Goal: Task Accomplishment & Management: Use online tool/utility

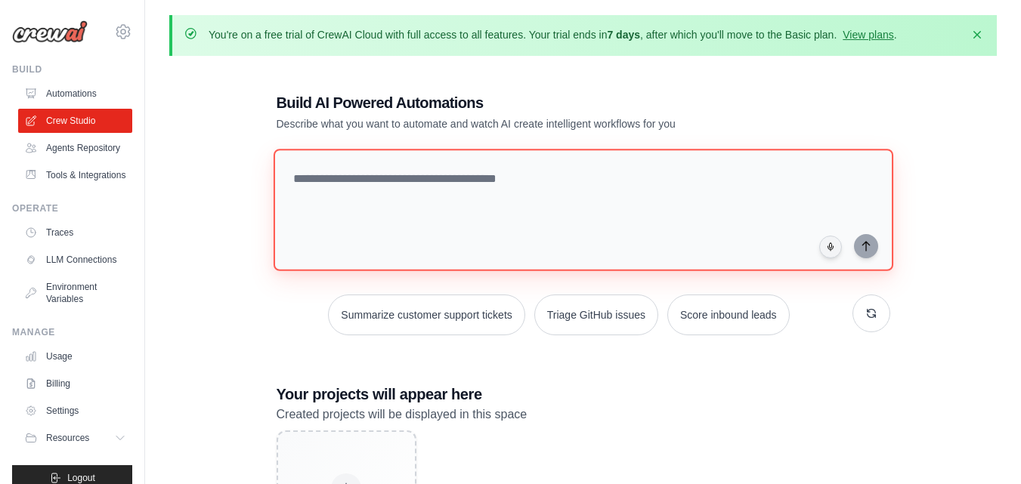
click at [347, 176] on textarea at bounding box center [582, 210] width 619 height 122
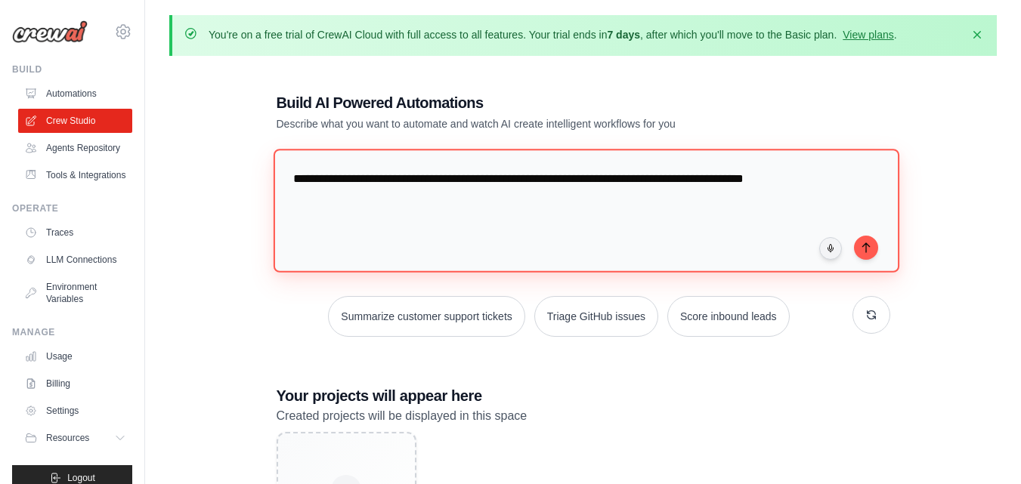
click at [418, 212] on textarea "**********" at bounding box center [586, 210] width 626 height 123
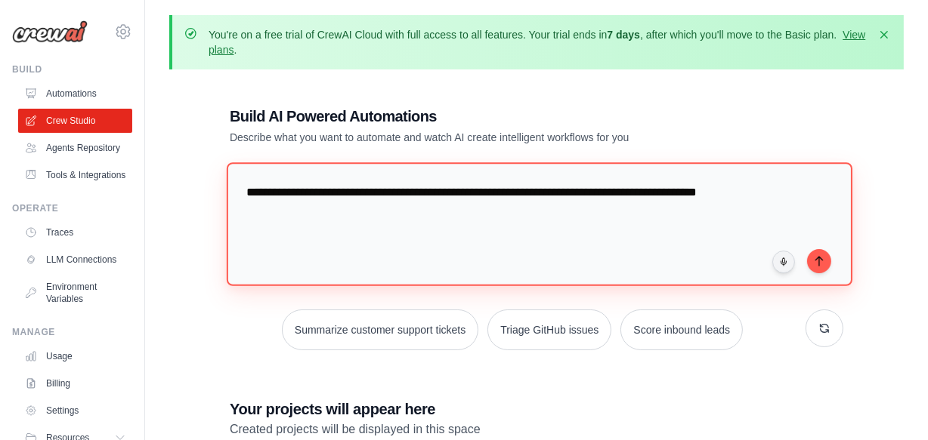
click at [417, 212] on textarea "**********" at bounding box center [540, 223] width 626 height 123
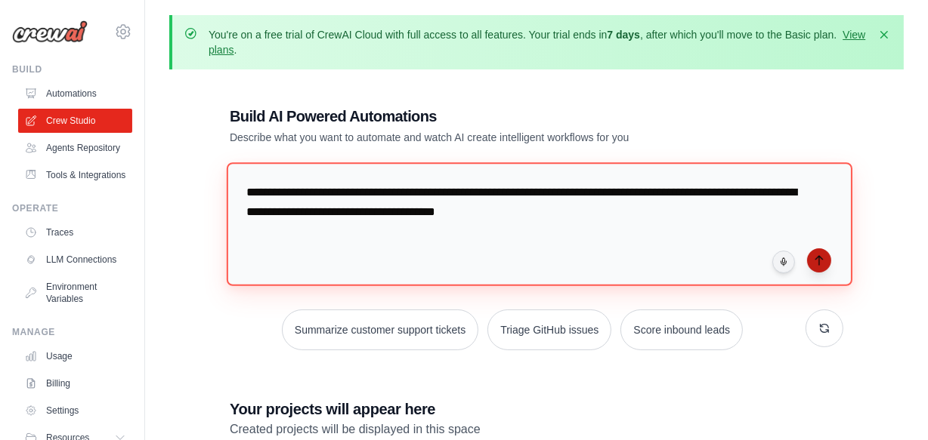
type textarea "**********"
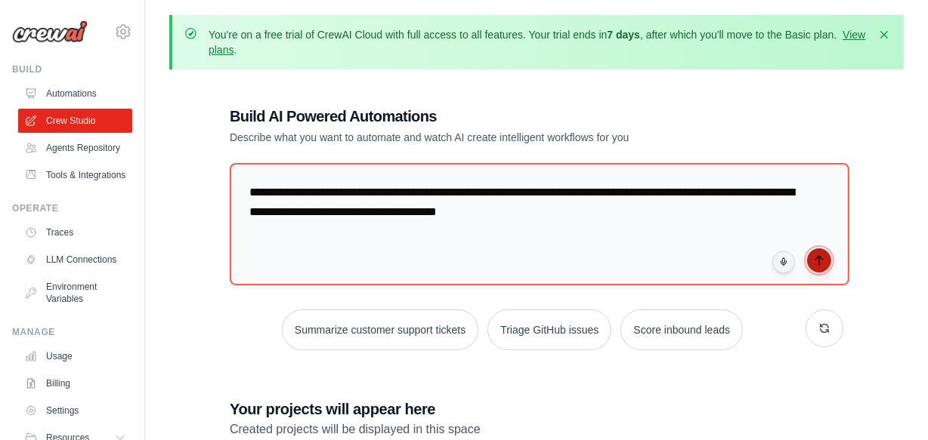
click at [819, 261] on icon "submit" at bounding box center [818, 260] width 7 height 9
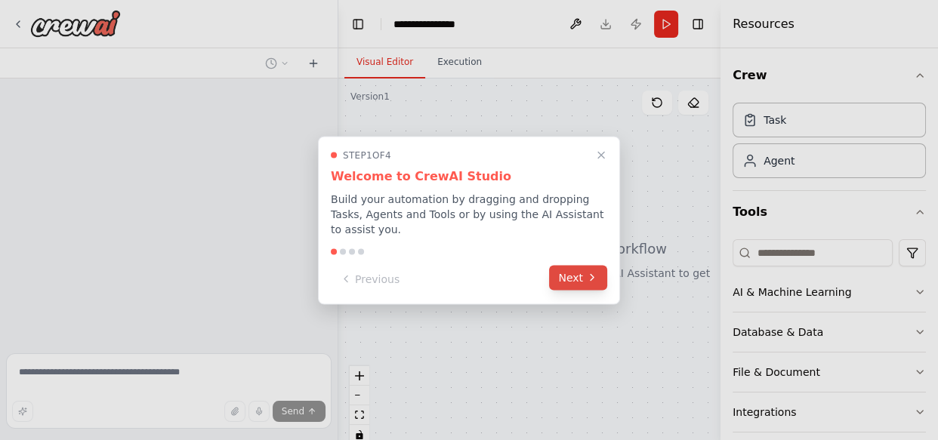
click at [561, 274] on button "Next" at bounding box center [578, 277] width 58 height 25
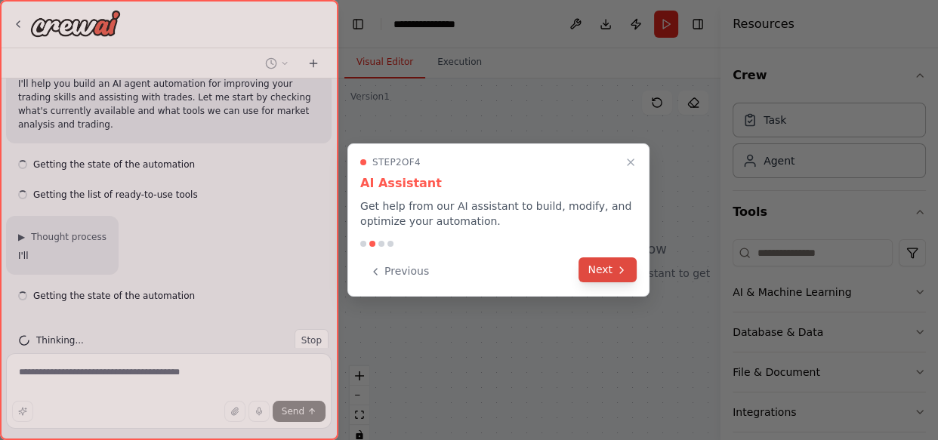
scroll to position [137, 0]
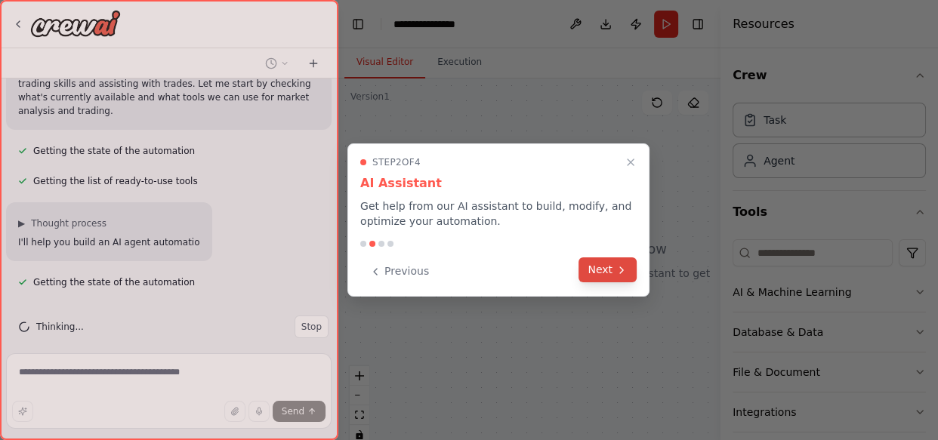
click at [586, 272] on button "Next" at bounding box center [608, 270] width 58 height 25
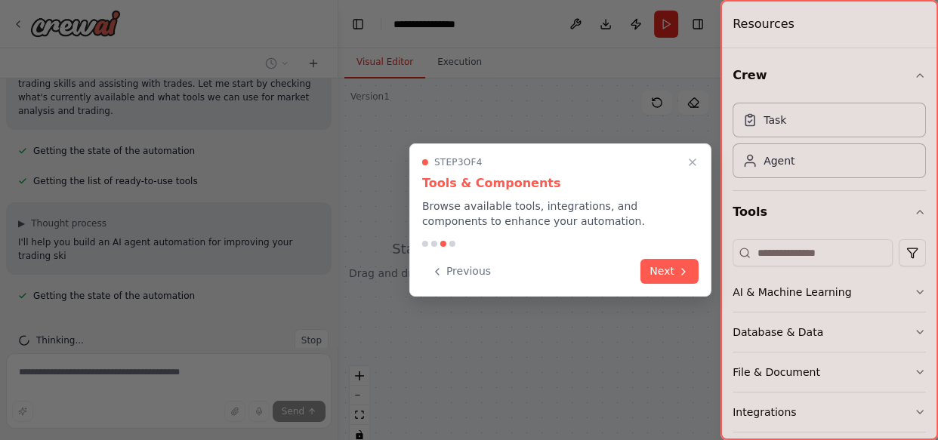
scroll to position [151, 0]
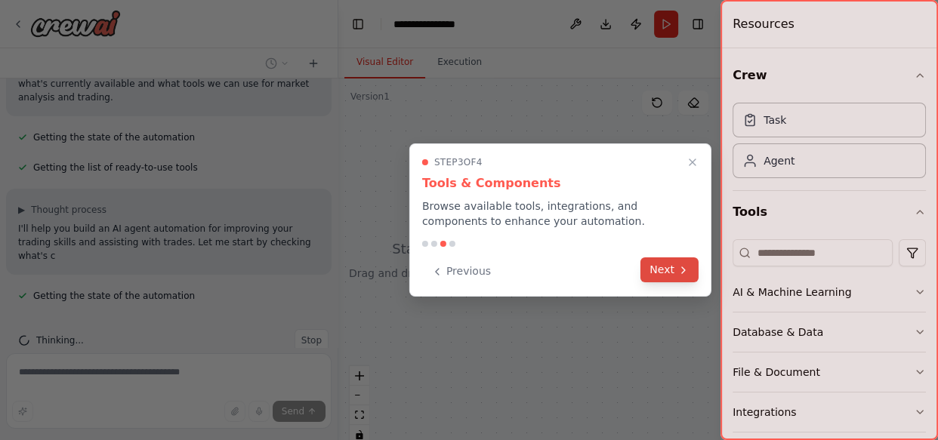
click at [669, 267] on button "Next" at bounding box center [670, 270] width 58 height 25
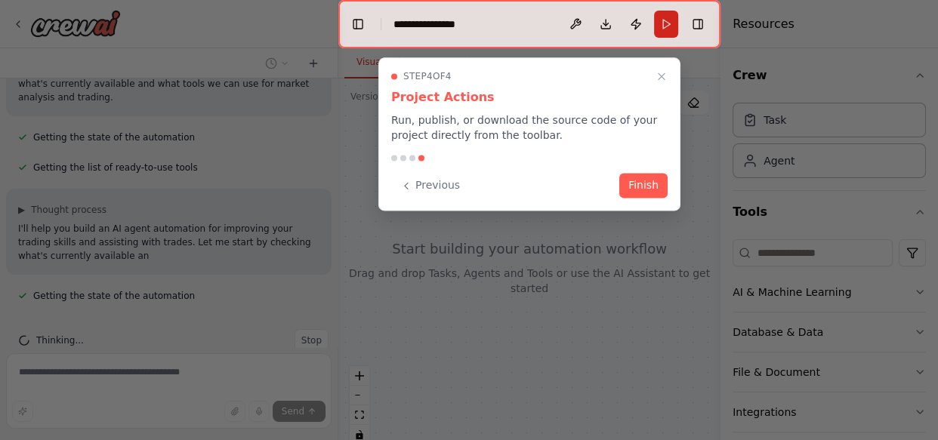
scroll to position [165, 0]
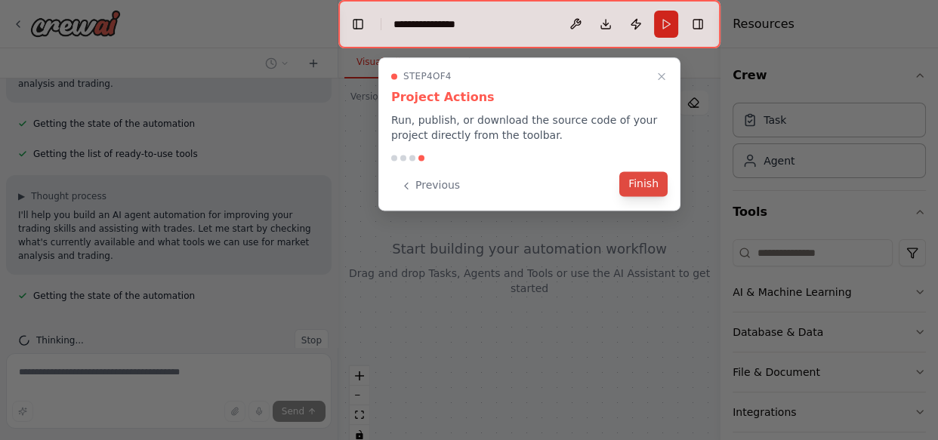
click at [630, 190] on button "Finish" at bounding box center [643, 183] width 48 height 25
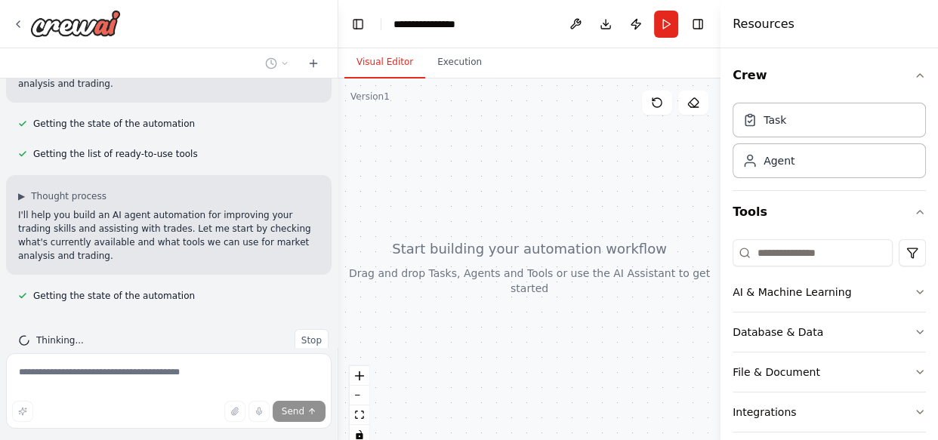
click at [378, 106] on div at bounding box center [529, 268] width 382 height 378
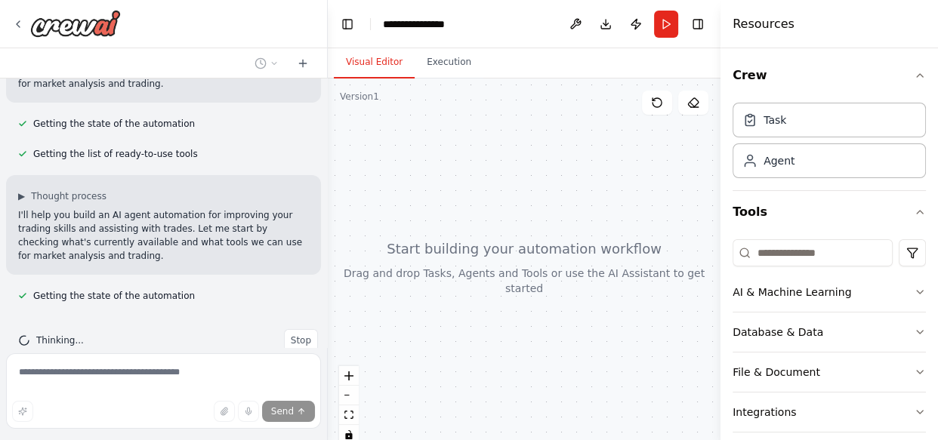
drag, startPoint x: 336, startPoint y: 278, endPoint x: 329, endPoint y: 252, distance: 26.8
click at [329, 252] on div "**********" at bounding box center [469, 220] width 938 height 440
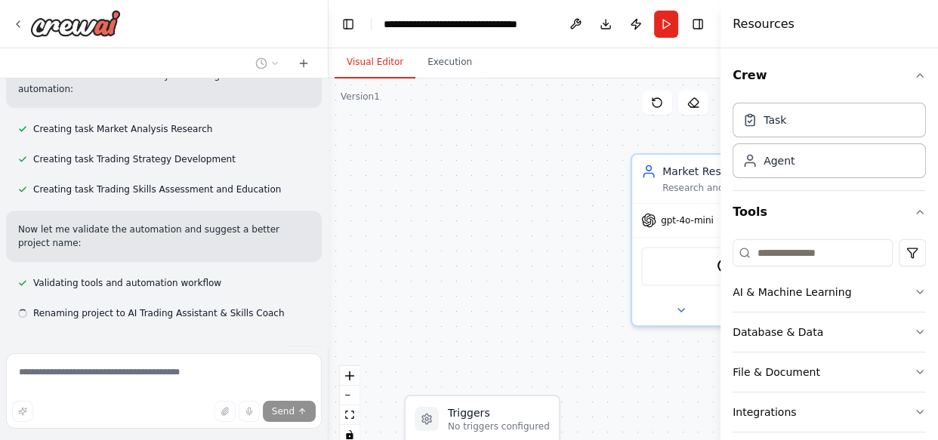
scroll to position [764, 0]
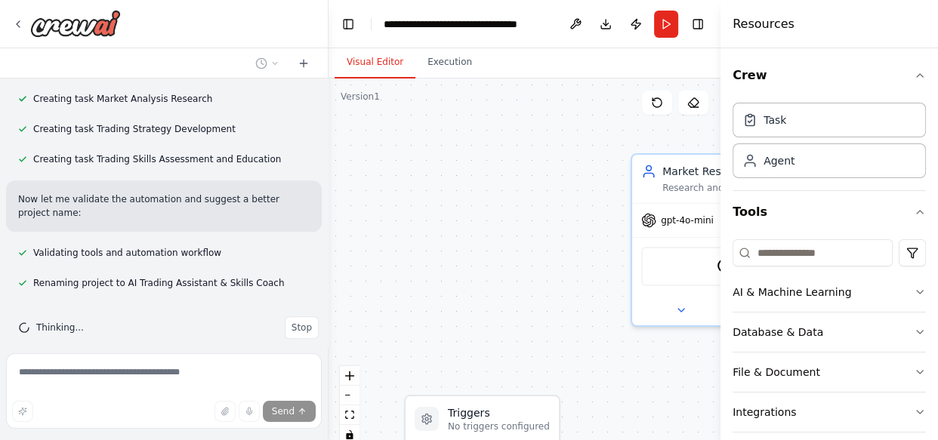
drag, startPoint x: 323, startPoint y: 214, endPoint x: 323, endPoint y: 190, distance: 23.4
click at [323, 190] on div "I want to build AI agent that helps me to imrove my trading skills and help me …" at bounding box center [469, 220] width 938 height 440
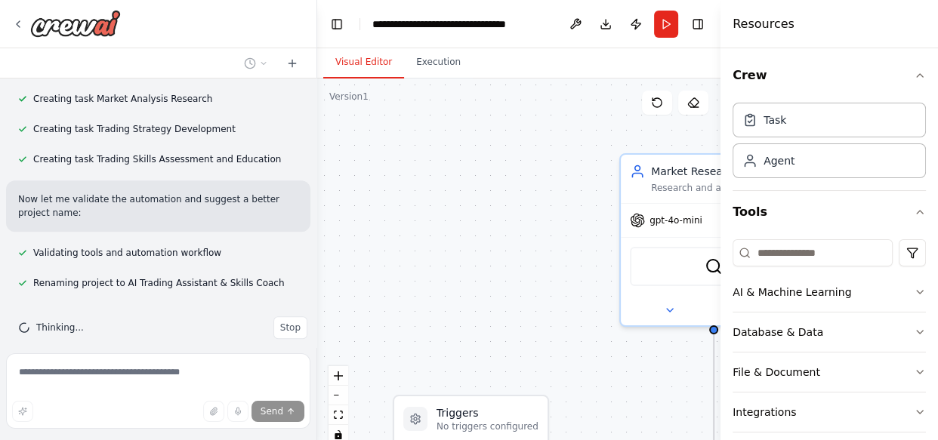
drag, startPoint x: 317, startPoint y: 287, endPoint x: 317, endPoint y: 258, distance: 28.7
click at [317, 251] on div "I want to build AI agent that helps me to imrove my trading skills and help me …" at bounding box center [469, 220] width 938 height 440
drag, startPoint x: 311, startPoint y: 291, endPoint x: 310, endPoint y: 282, distance: 9.2
click at [311, 256] on div at bounding box center [314, 220] width 6 height 440
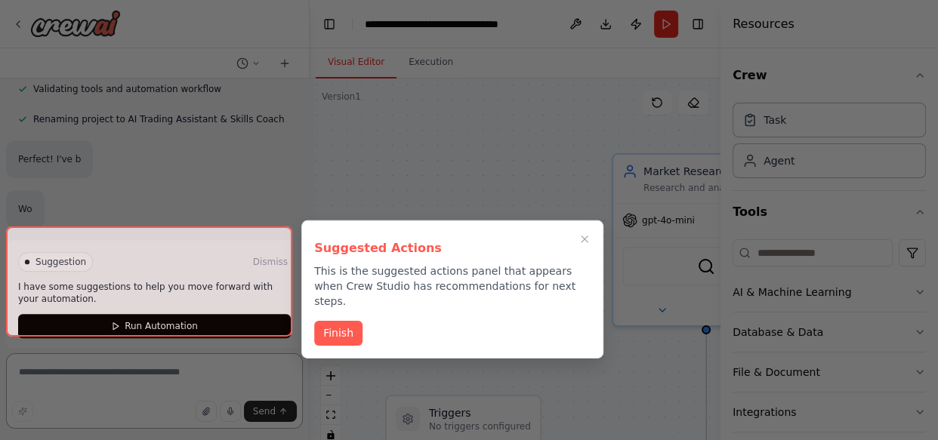
scroll to position [941, 0]
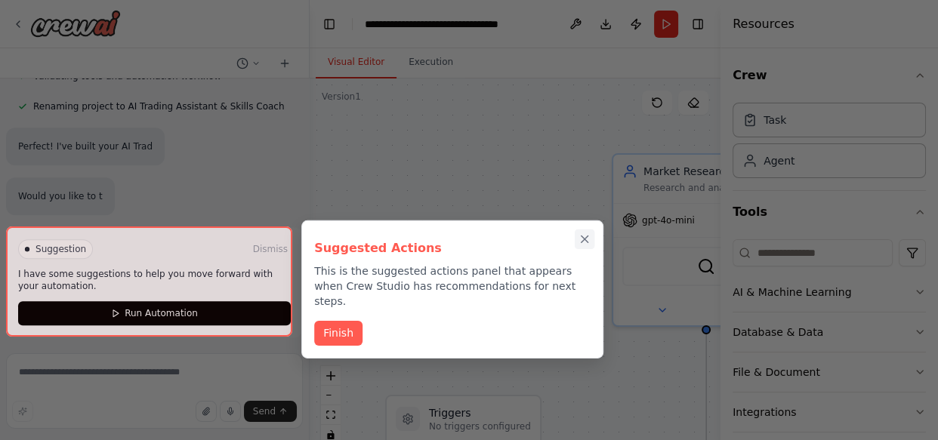
click at [583, 243] on icon "Close walkthrough" at bounding box center [585, 240] width 14 height 14
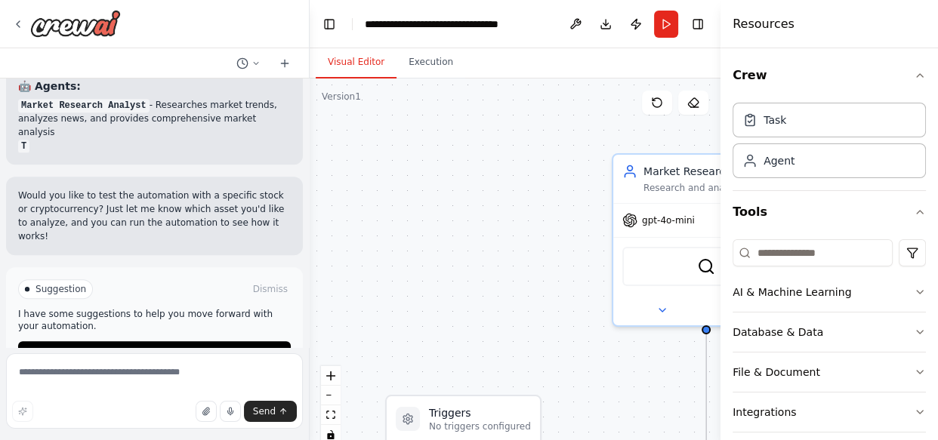
scroll to position [1069, 0]
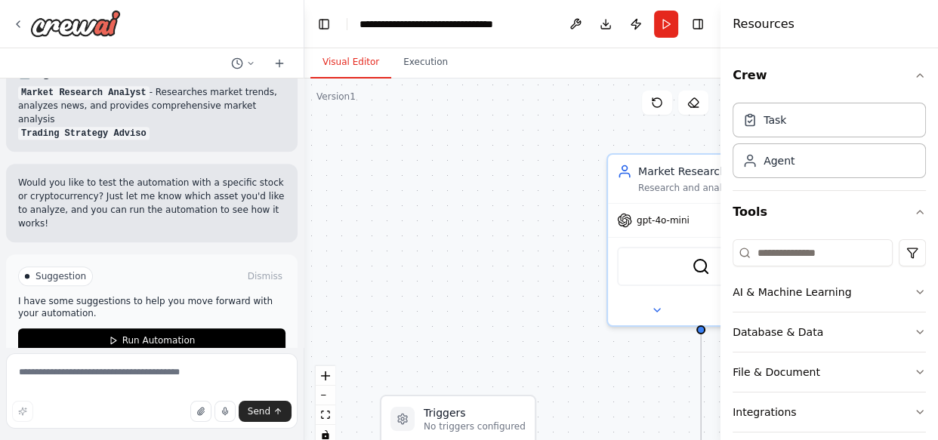
drag, startPoint x: 304, startPoint y: 298, endPoint x: 303, endPoint y: 257, distance: 40.8
click at [303, 257] on div "I want to build AI agent that helps me to imrove my trading skills and help me …" at bounding box center [469, 220] width 938 height 440
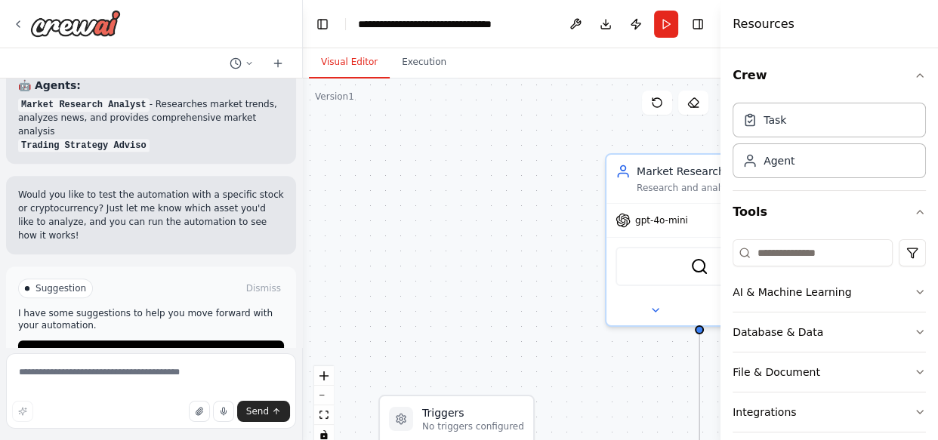
click at [303, 259] on div ".deletable-edge-delete-btn { width: 20px; height: 20px; border: 0px solid #ffff…" at bounding box center [512, 268] width 418 height 378
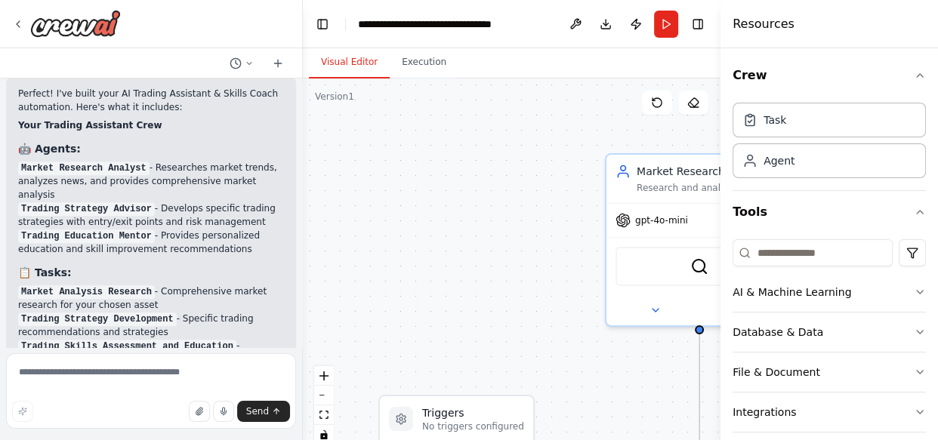
scroll to position [1015, 0]
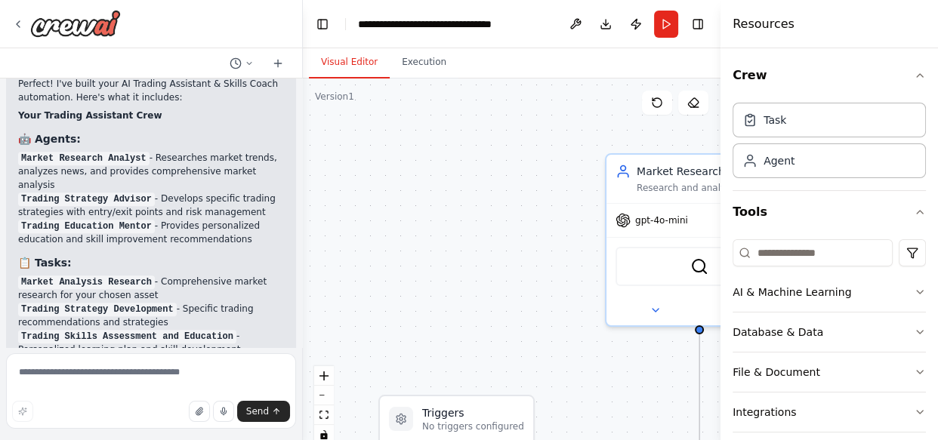
click at [299, 261] on div "I want to build AI agent that helps me to imrove my trading skills and help me …" at bounding box center [469, 220] width 938 height 440
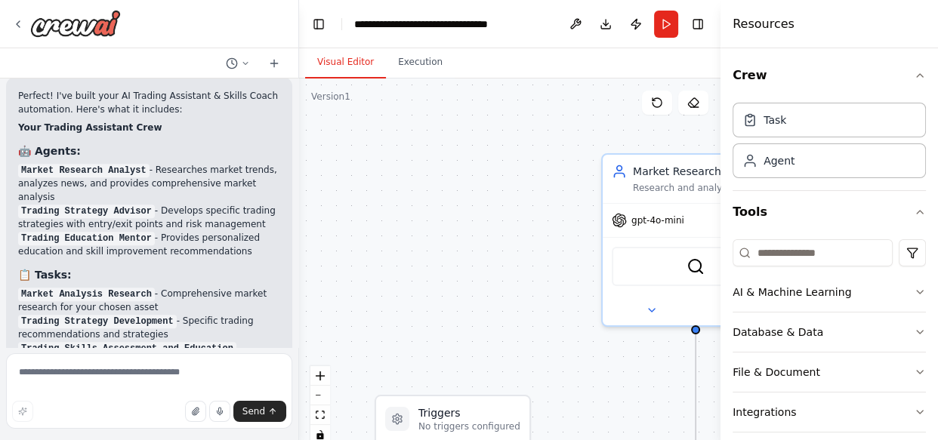
drag, startPoint x: 295, startPoint y: 254, endPoint x: 295, endPoint y: 262, distance: 8.3
click at [297, 264] on div "I want to build AI agent that helps me to imrove my trading skills and help me …" at bounding box center [469, 220] width 938 height 440
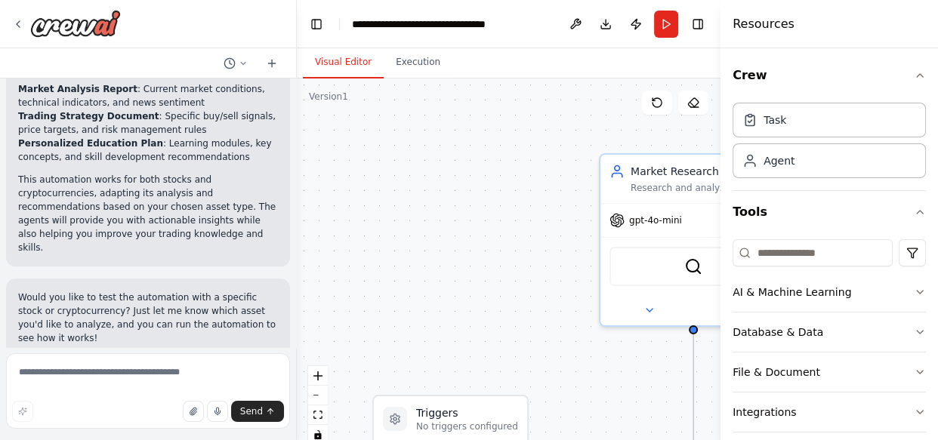
scroll to position [1482, 0]
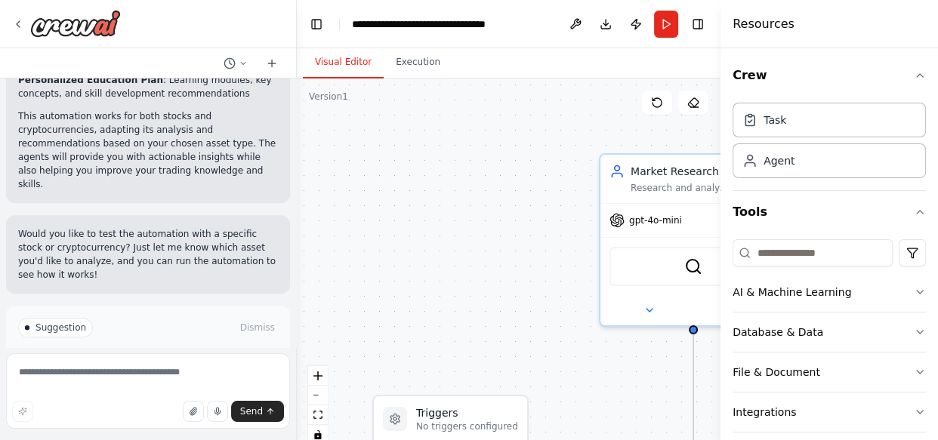
click at [202, 380] on button "Run Automation" at bounding box center [148, 392] width 260 height 24
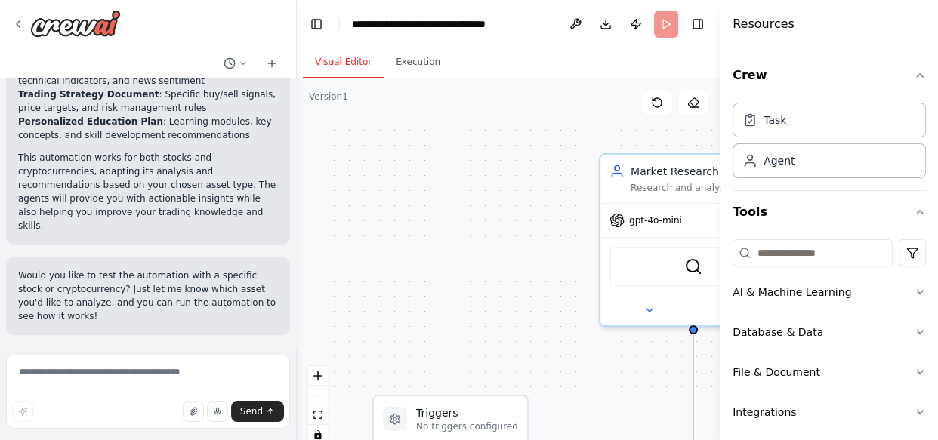
scroll to position [1360, 0]
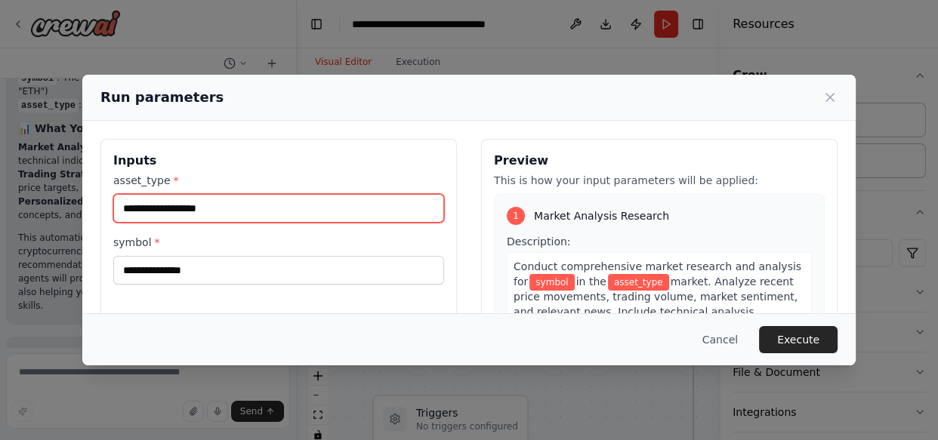
click at [222, 212] on input "asset_type *" at bounding box center [278, 208] width 331 height 29
type input "*"
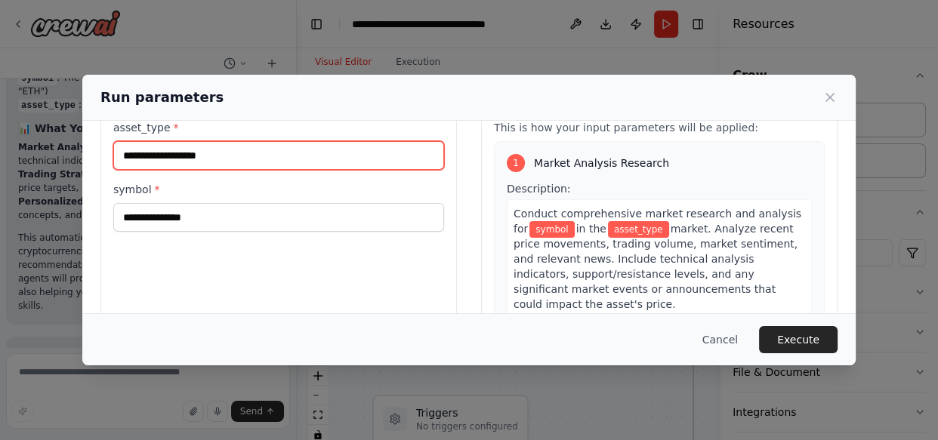
scroll to position [44, 0]
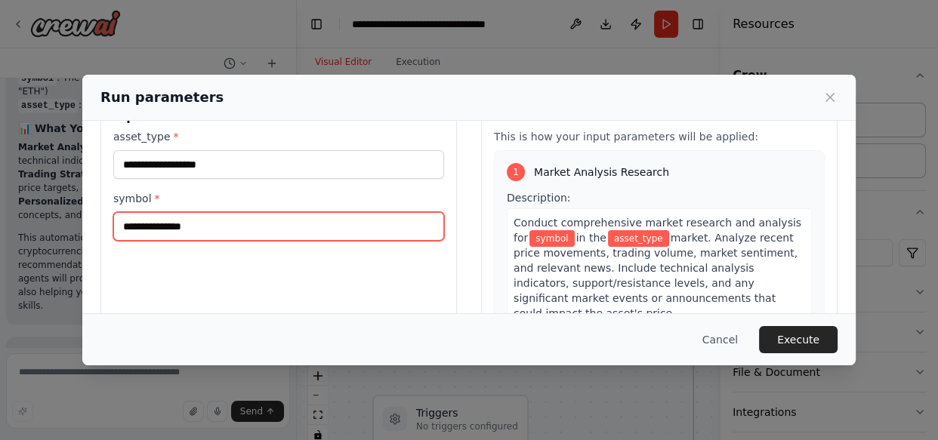
drag, startPoint x: 141, startPoint y: 234, endPoint x: 150, endPoint y: 233, distance: 9.1
click at [146, 234] on input "symbol *" at bounding box center [278, 226] width 331 height 29
type input "********"
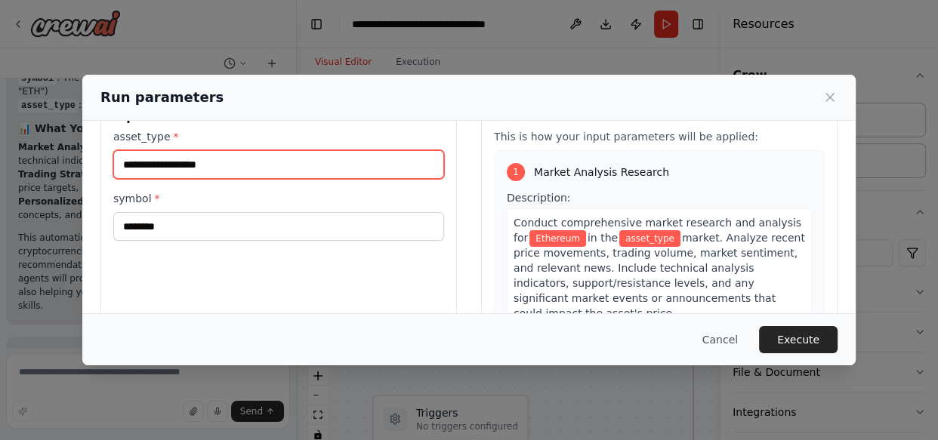
click at [209, 164] on input "asset_type *" at bounding box center [278, 164] width 331 height 29
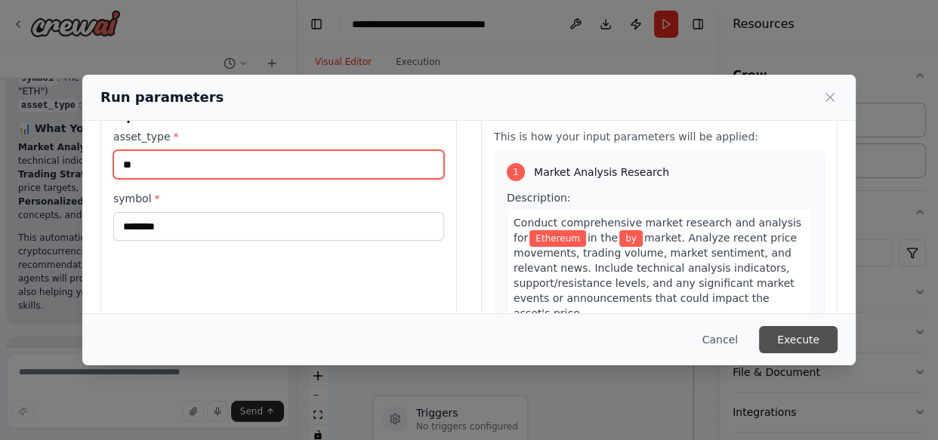
type input "*"
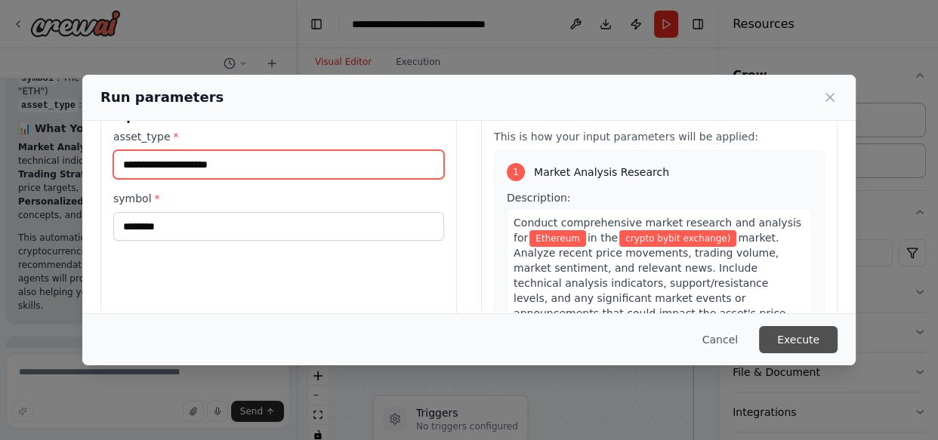
type input "**********"
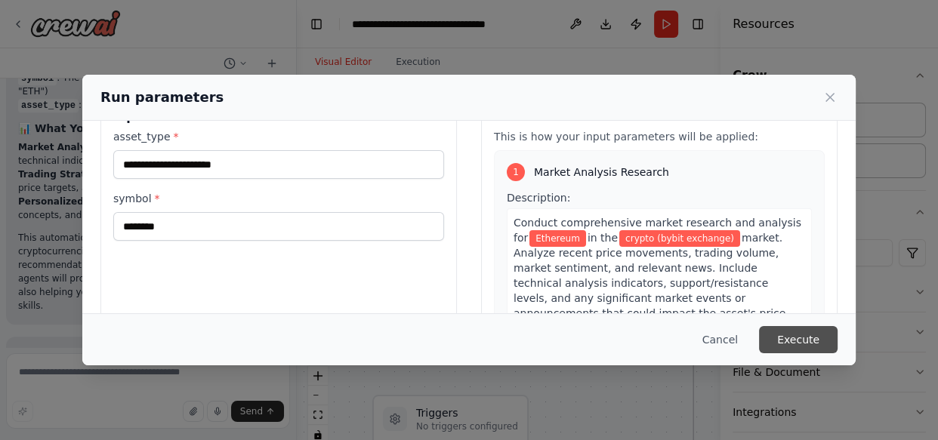
click at [783, 332] on button "Execute" at bounding box center [798, 339] width 79 height 27
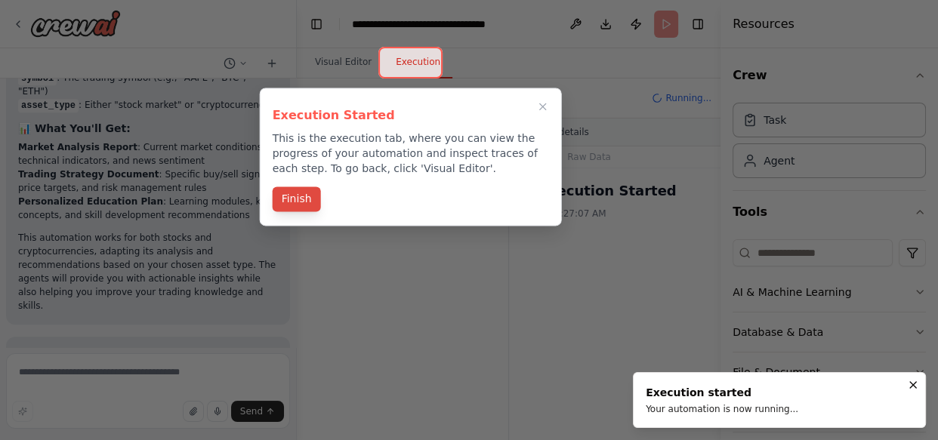
click at [293, 203] on button "Finish" at bounding box center [297, 199] width 48 height 25
click at [306, 201] on div at bounding box center [403, 294] width 212 height 294
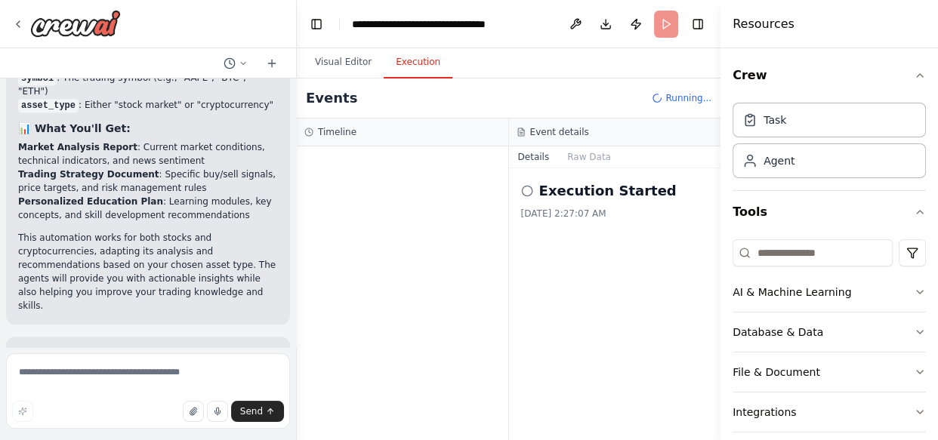
drag, startPoint x: 452, startPoint y: 243, endPoint x: 407, endPoint y: 242, distance: 44.6
click at [407, 242] on div at bounding box center [403, 294] width 212 height 294
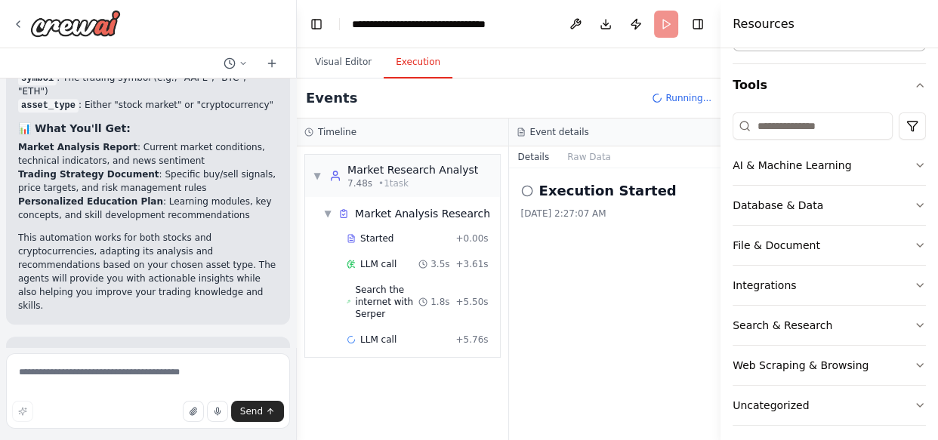
scroll to position [0, 0]
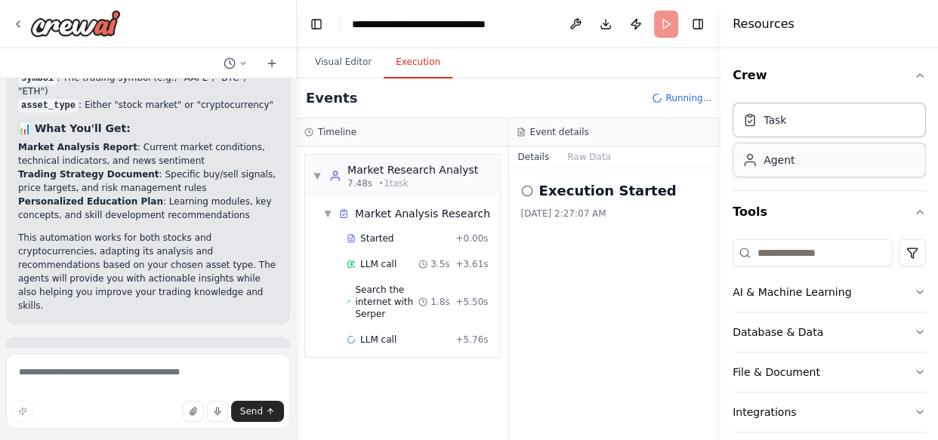
click at [771, 160] on div "Agent" at bounding box center [779, 160] width 31 height 15
click at [786, 160] on div "Agent" at bounding box center [779, 160] width 31 height 15
click at [388, 178] on span "• 1 task" at bounding box center [393, 184] width 30 height 12
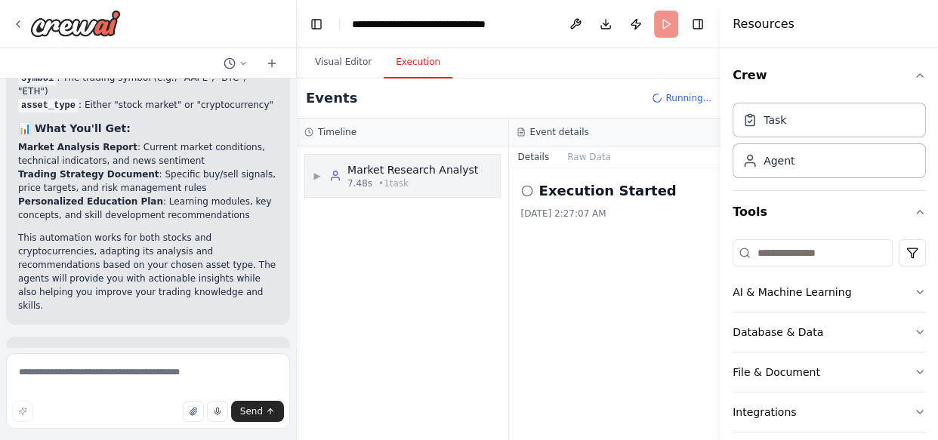
click at [382, 181] on span "• 1 task" at bounding box center [393, 184] width 30 height 12
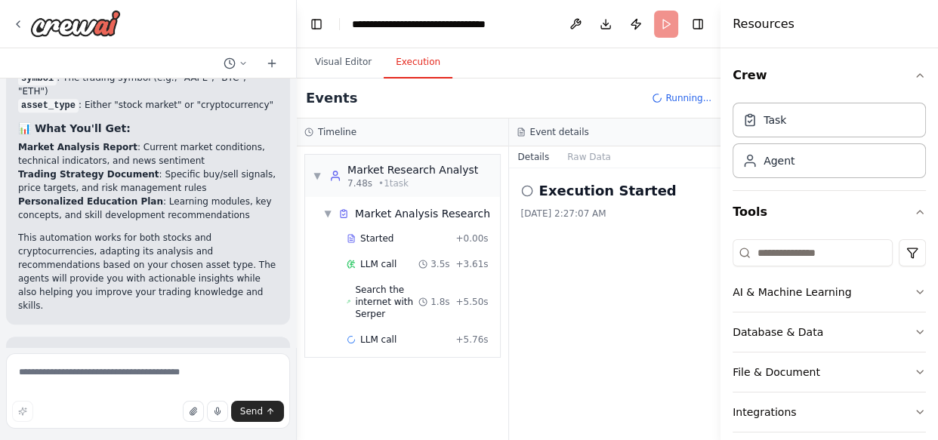
click at [524, 195] on circle at bounding box center [527, 191] width 10 height 10
click at [521, 187] on icon at bounding box center [527, 191] width 12 height 12
click at [614, 201] on h2 "Execution Started" at bounding box center [607, 191] width 137 height 21
click at [610, 251] on div "Execution Started 10/6/2025, 2:27:07 AM" at bounding box center [615, 304] width 212 height 272
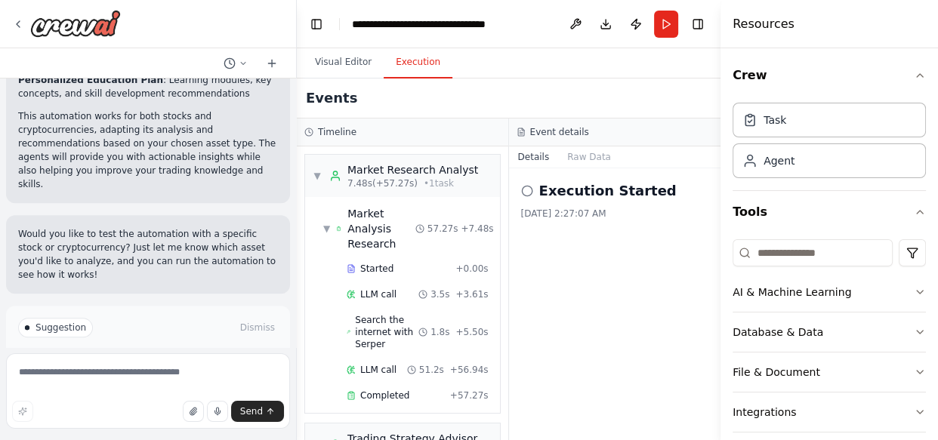
click at [574, 203] on div "Execution Started 10/6/2025, 2:27:07 AM" at bounding box center [615, 200] width 188 height 39
click at [526, 191] on icon at bounding box center [527, 191] width 12 height 12
click at [362, 171] on div "Market Research Analyst" at bounding box center [413, 169] width 131 height 15
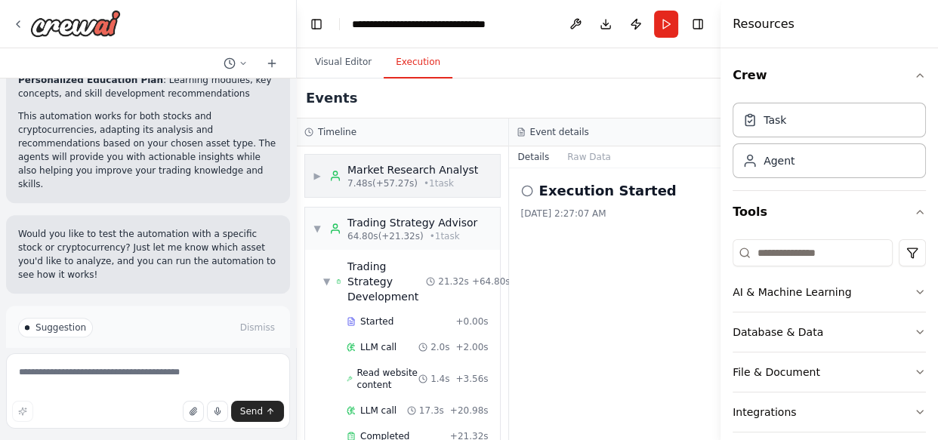
click at [322, 175] on span "▶" at bounding box center [317, 176] width 9 height 12
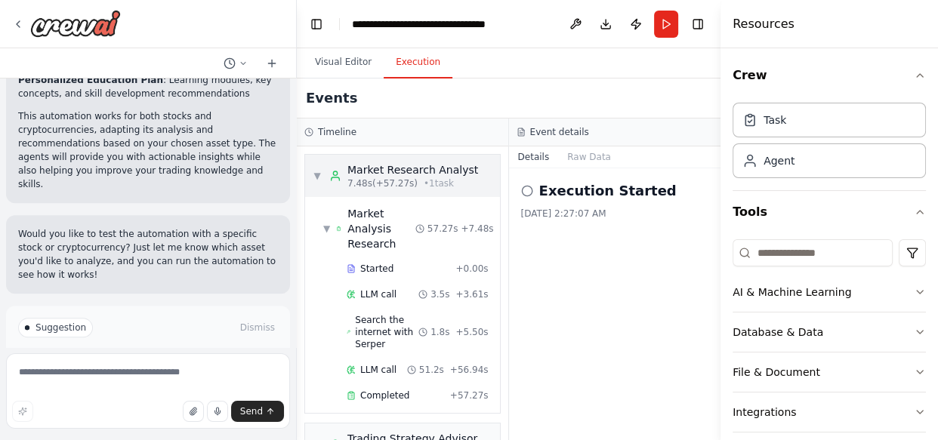
click at [327, 180] on div "▼ Market Research Analyst 7.48s (+57.27s) • 1 task" at bounding box center [395, 175] width 165 height 27
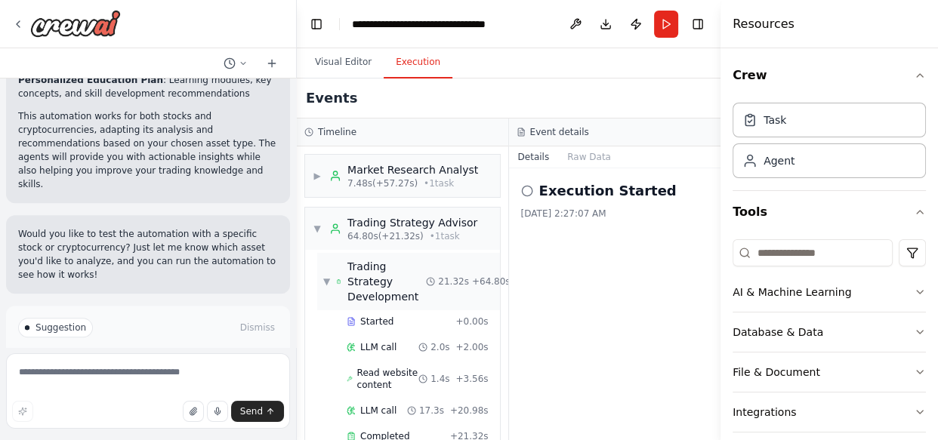
click at [366, 253] on div "▼ Trading Strategy Development 21.32s + 64.80s" at bounding box center [408, 281] width 183 height 57
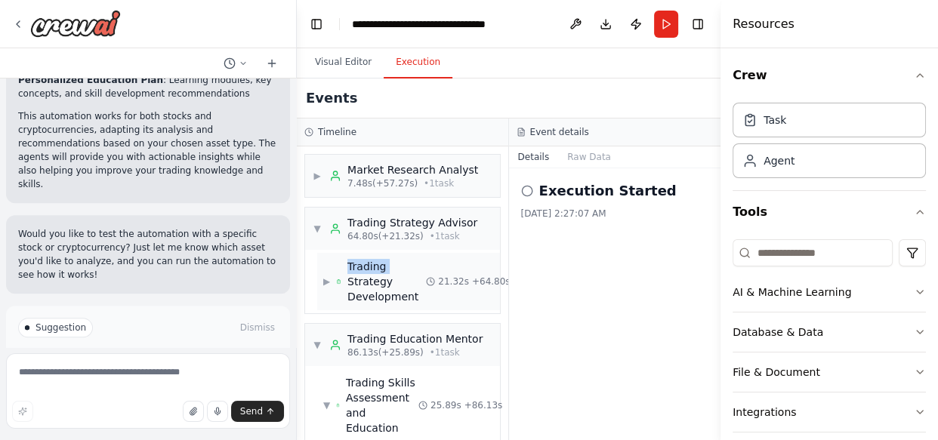
click at [366, 253] on div "▶ Trading Strategy Development 21.32s + 64.80s" at bounding box center [408, 281] width 183 height 57
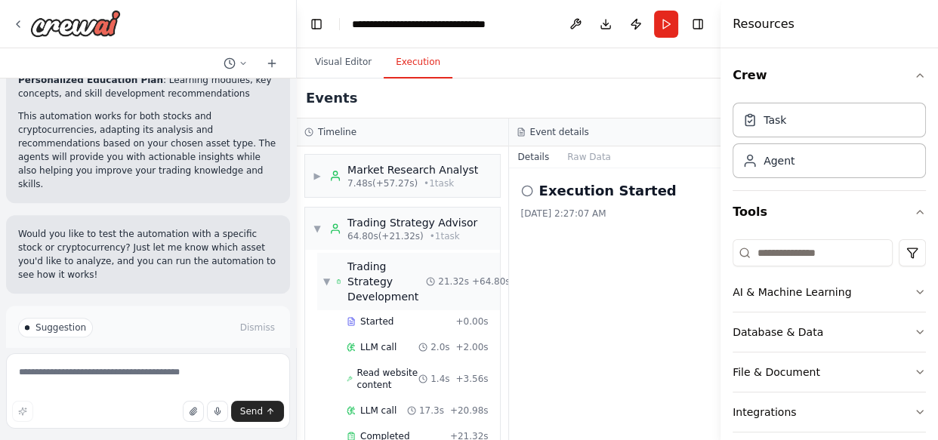
click at [386, 289] on span "Trading Strategy Development" at bounding box center [387, 281] width 79 height 45
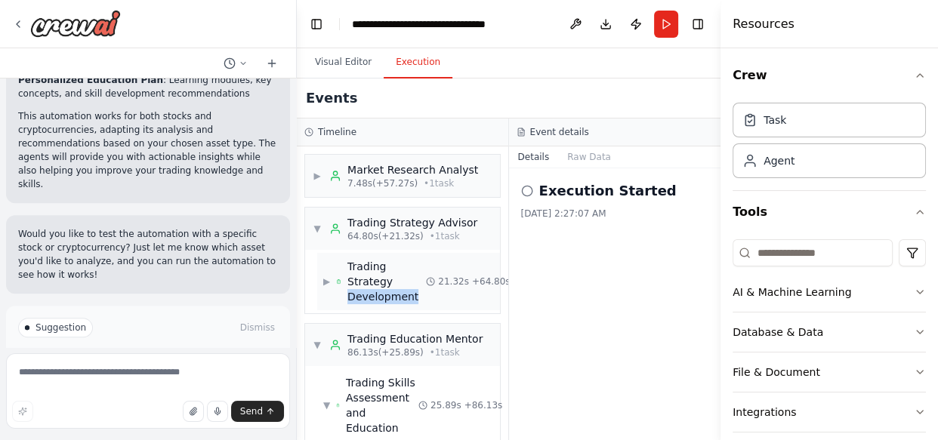
click at [386, 289] on span "Trading Strategy Development" at bounding box center [387, 281] width 79 height 45
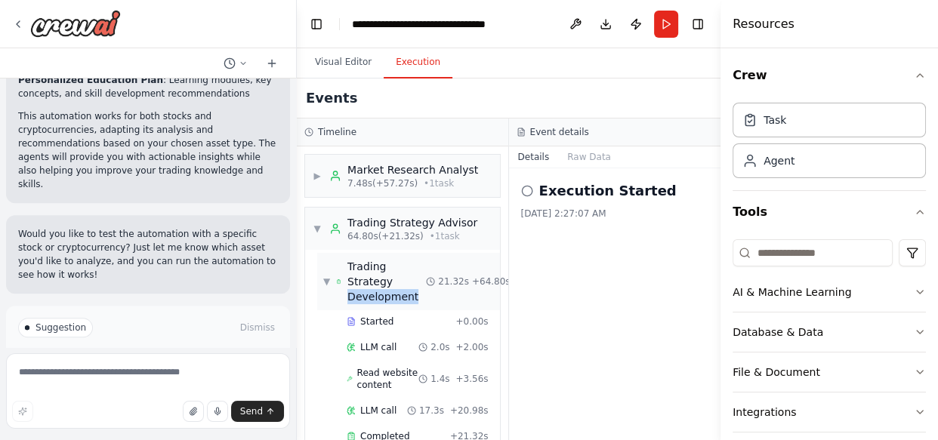
click at [386, 289] on span "Trading Strategy Development" at bounding box center [387, 281] width 79 height 45
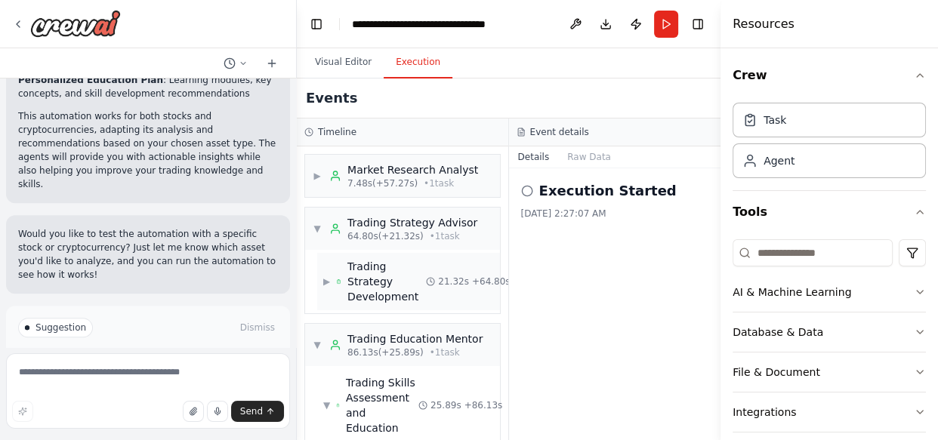
click at [386, 289] on span "Trading Strategy Development" at bounding box center [387, 281] width 79 height 45
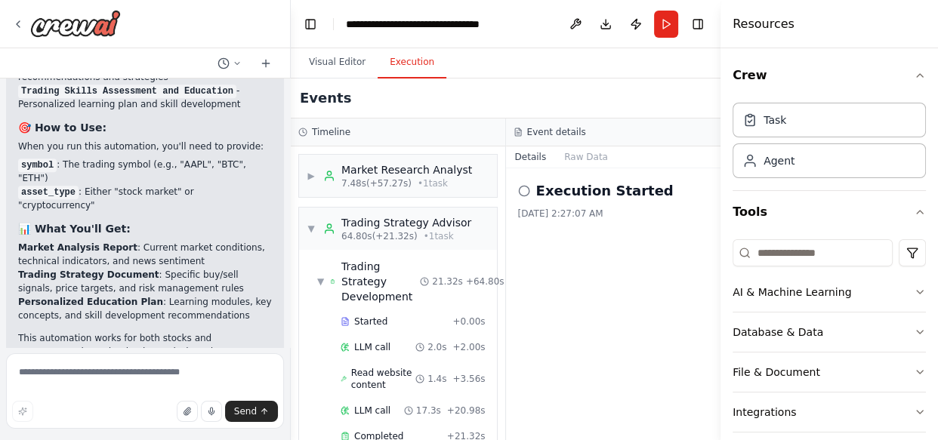
scroll to position [1496, 0]
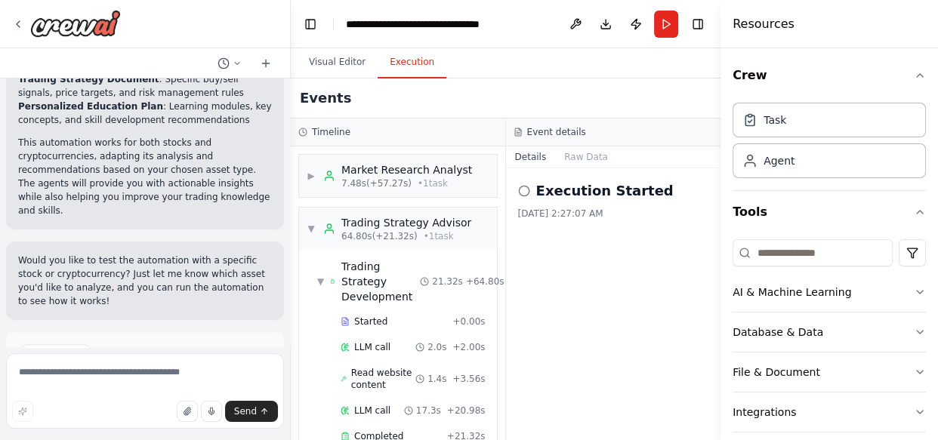
drag, startPoint x: 291, startPoint y: 286, endPoint x: 291, endPoint y: 333, distance: 46.8
click at [291, 333] on div "I want to build AI agent that helps me to imrove my trading skills and help me …" at bounding box center [469, 220] width 938 height 440
click at [309, 127] on div "Timeline" at bounding box center [398, 133] width 215 height 28
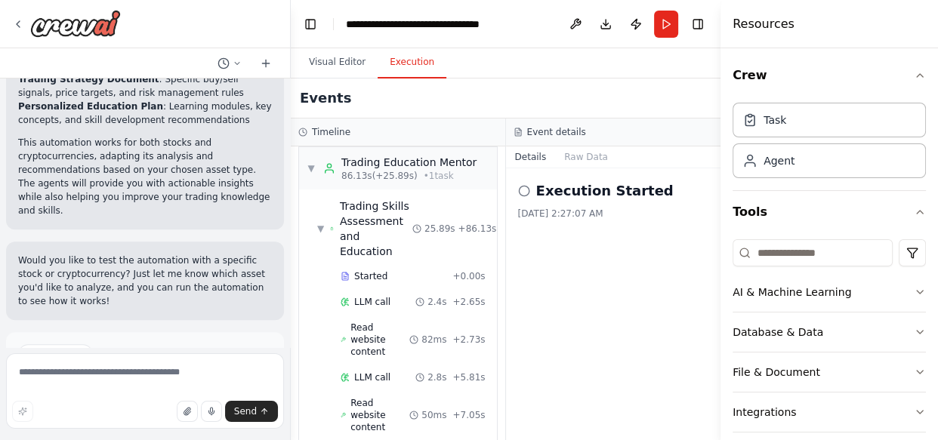
scroll to position [363, 0]
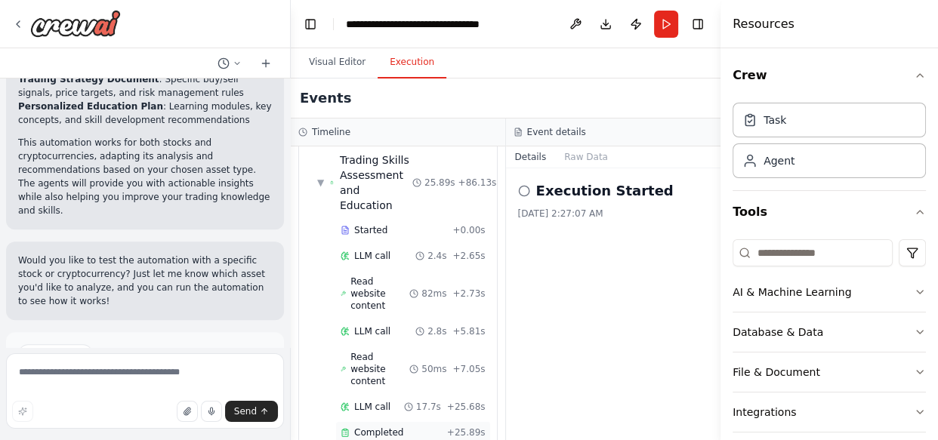
click at [360, 427] on span "Completed" at bounding box center [378, 433] width 49 height 12
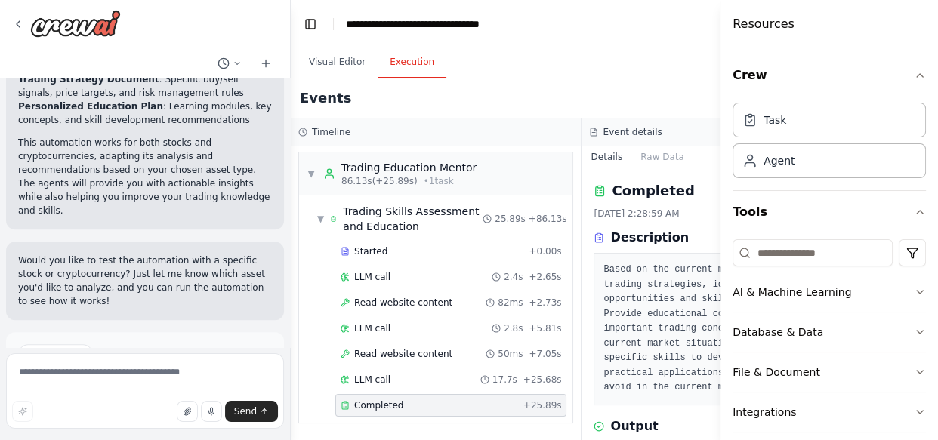
scroll to position [282, 0]
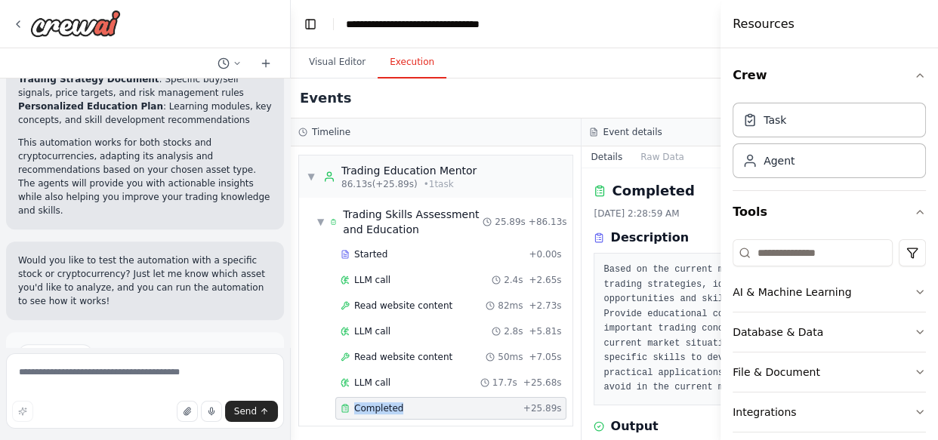
click at [360, 406] on span "Completed" at bounding box center [378, 409] width 49 height 12
click at [614, 235] on h3 "Description" at bounding box center [649, 238] width 78 height 18
drag, startPoint x: 695, startPoint y: 94, endPoint x: 660, endPoint y: 144, distance: 61.2
click at [665, 115] on div "Events" at bounding box center [582, 99] width 582 height 40
click at [653, 199] on h2 "Completed" at bounding box center [653, 191] width 82 height 21
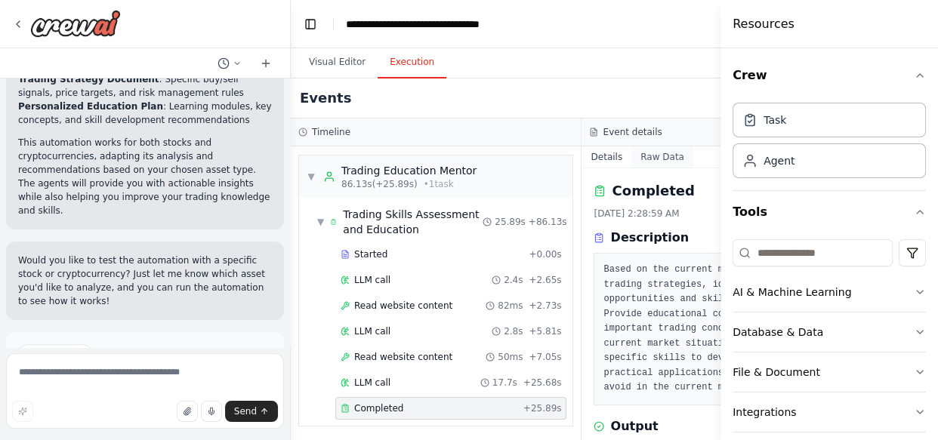
click at [632, 157] on button "Raw Data" at bounding box center [663, 157] width 62 height 21
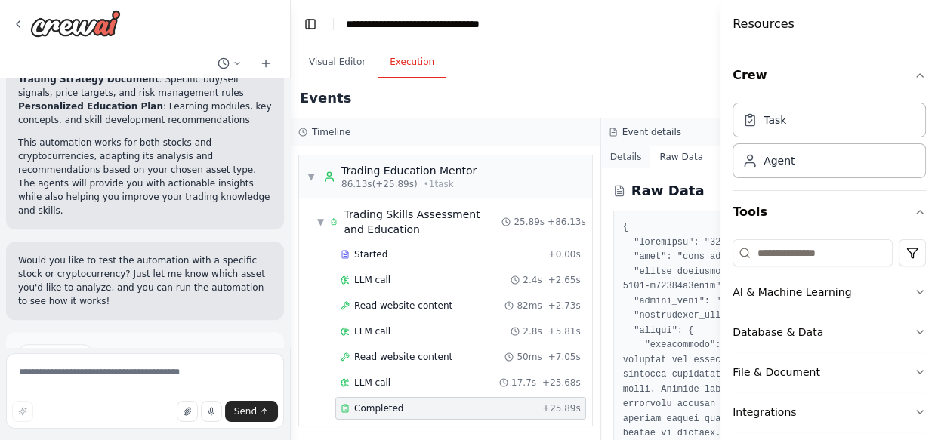
click at [608, 155] on button "Details" at bounding box center [626, 157] width 50 height 21
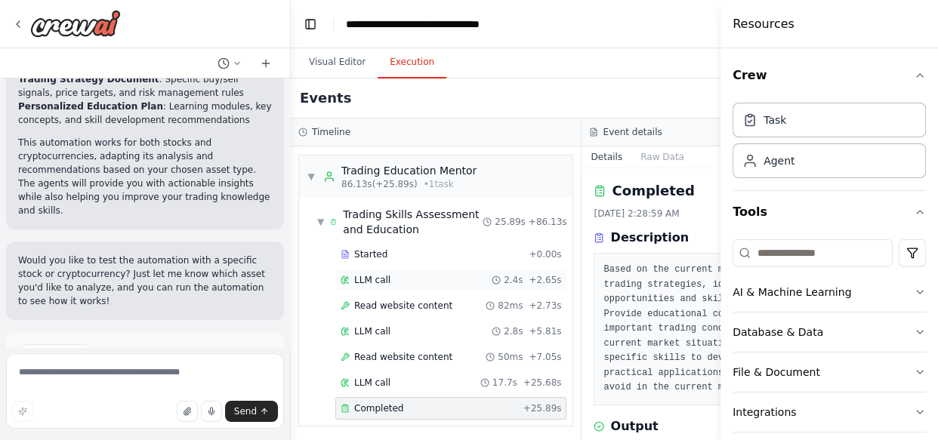
click at [407, 281] on div "LLM call 2.4s + 2.65s" at bounding box center [451, 280] width 221 height 12
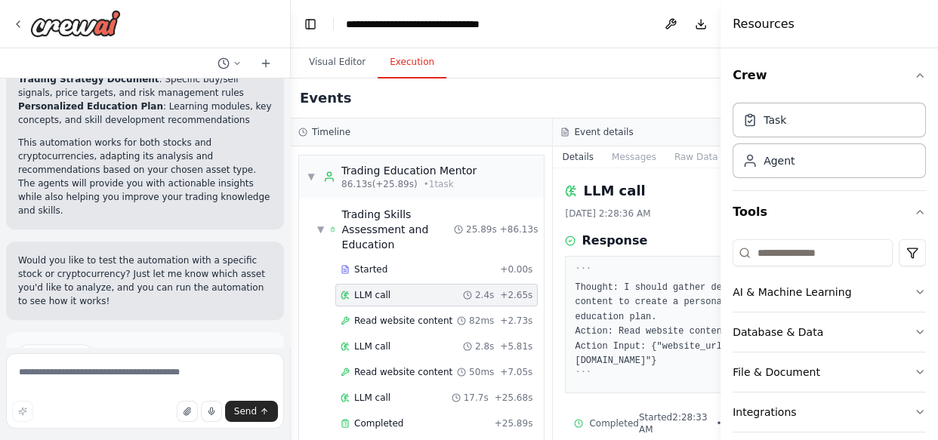
click at [407, 289] on div "LLM call 2.4s + 2.65s" at bounding box center [437, 295] width 192 height 12
click at [449, 389] on div "LLM call 17.7s + 25.68s" at bounding box center [436, 398] width 202 height 23
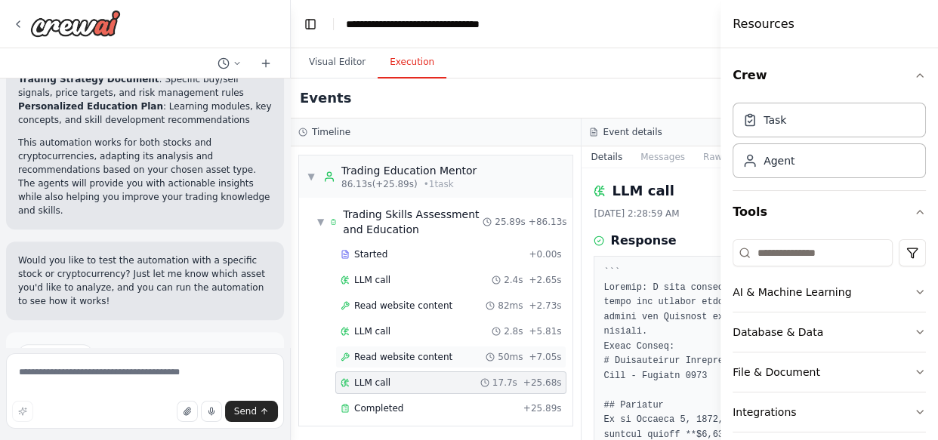
click at [423, 362] on div "Read website content 50ms + 7.05s" at bounding box center [450, 357] width 231 height 23
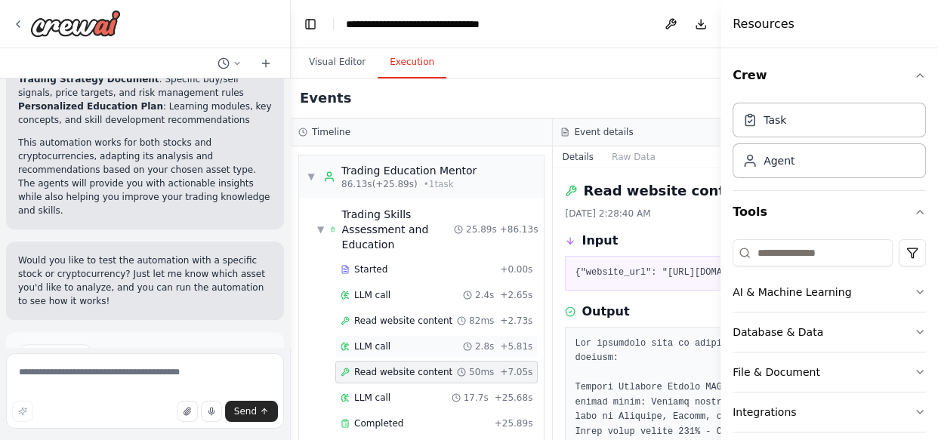
click at [412, 341] on div "LLM call 2.8s + 5.81s" at bounding box center [437, 347] width 192 height 12
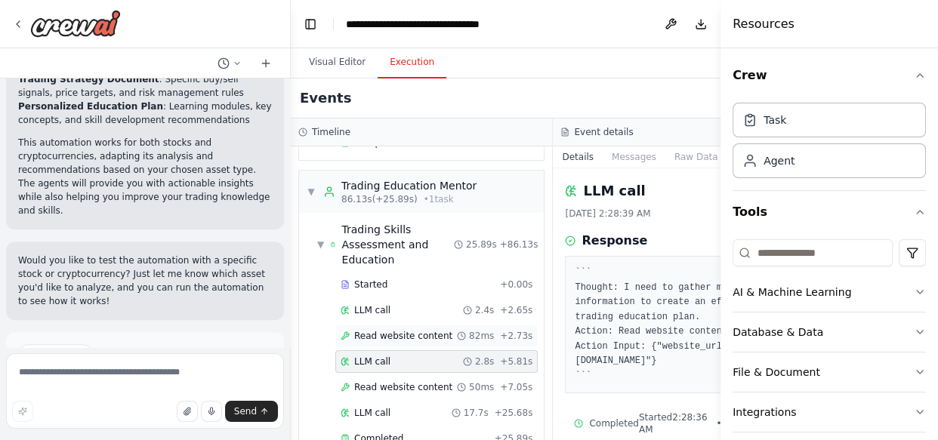
click at [408, 325] on div "Read website content 82ms + 2.73s" at bounding box center [436, 336] width 202 height 23
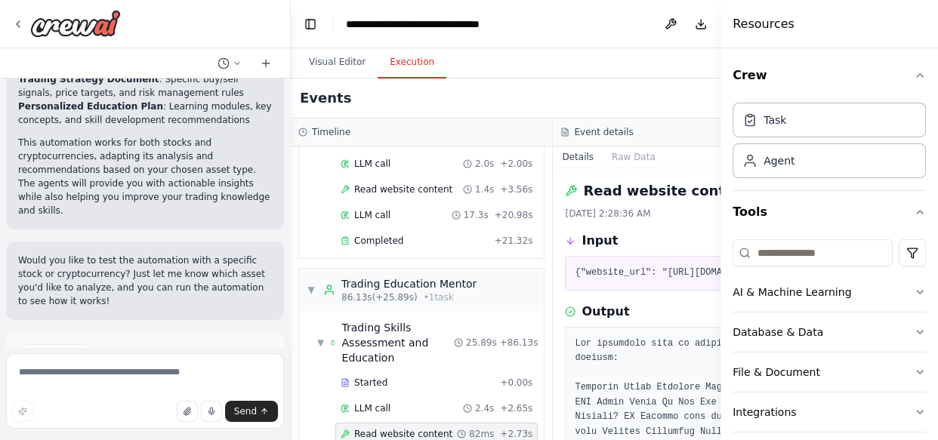
scroll to position [162, 0]
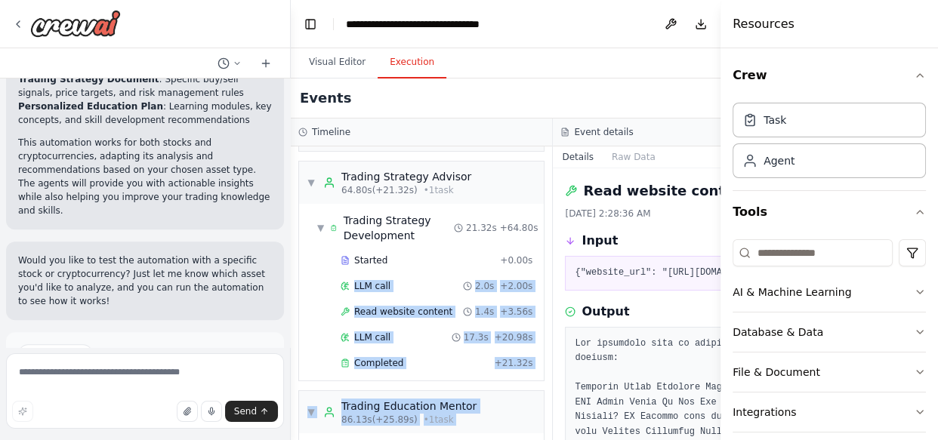
drag, startPoint x: 533, startPoint y: 311, endPoint x: 529, endPoint y: 263, distance: 48.5
click at [529, 263] on div "▶ Market Research Analyst 7.48s (+57.27s) • 1 task ▼ Trading Strategy Advisor 6…" at bounding box center [421, 294] width 261 height 294
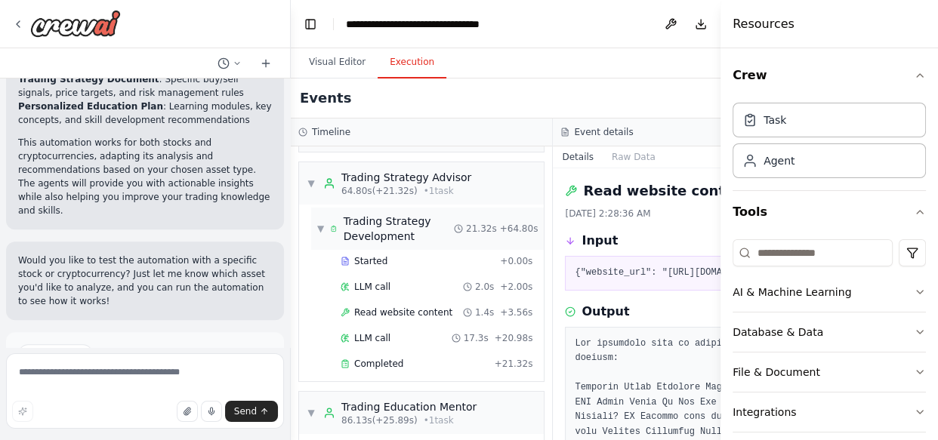
click at [385, 224] on span "Trading Strategy Development" at bounding box center [399, 229] width 110 height 30
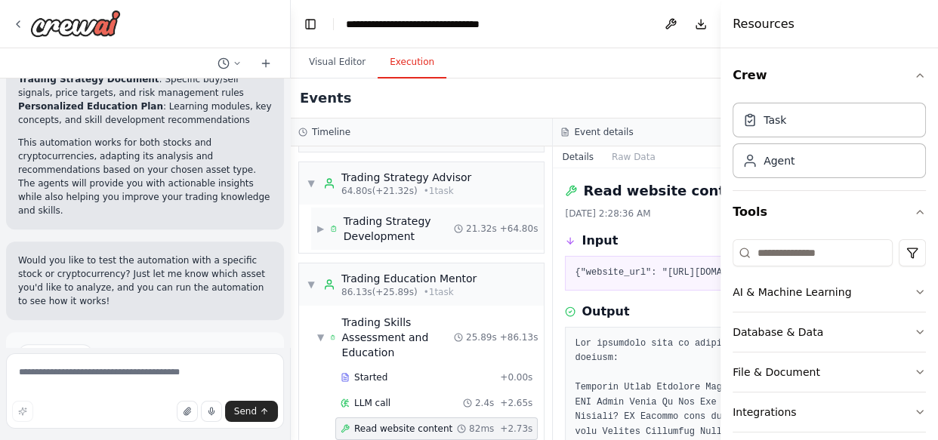
click at [388, 219] on span "Trading Strategy Development" at bounding box center [399, 229] width 110 height 30
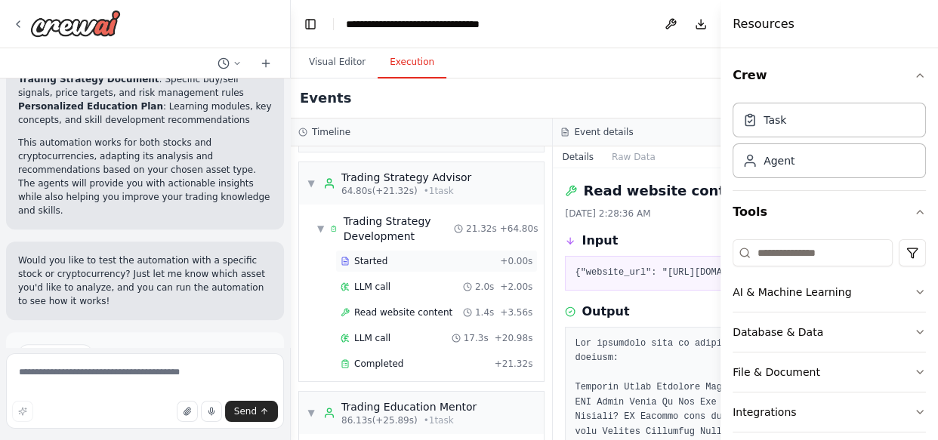
click at [387, 261] on div "Started" at bounding box center [417, 261] width 153 height 12
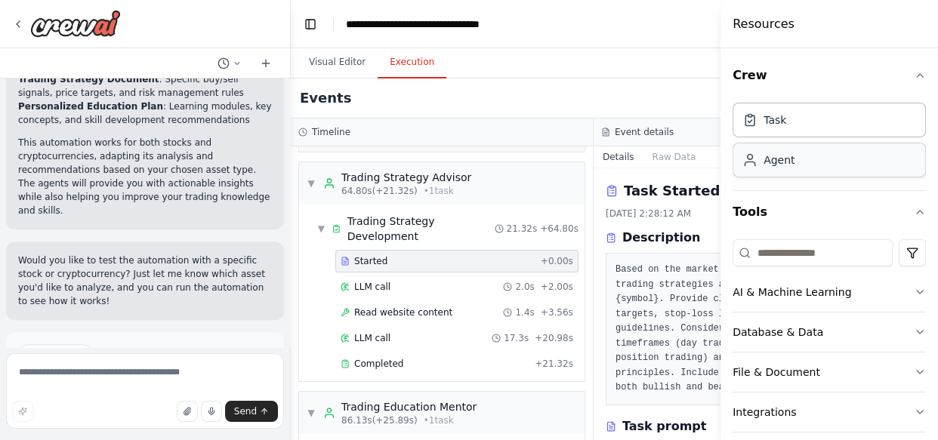
click at [799, 154] on div "Agent" at bounding box center [829, 160] width 193 height 35
click at [797, 159] on div "Agent" at bounding box center [829, 160] width 193 height 35
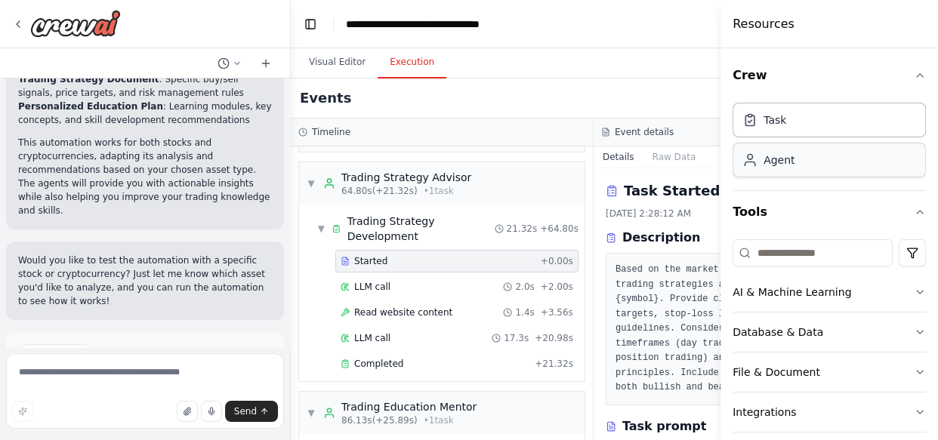
click at [797, 159] on div "Agent" at bounding box center [829, 160] width 193 height 35
click at [798, 160] on div "Agent" at bounding box center [829, 160] width 193 height 35
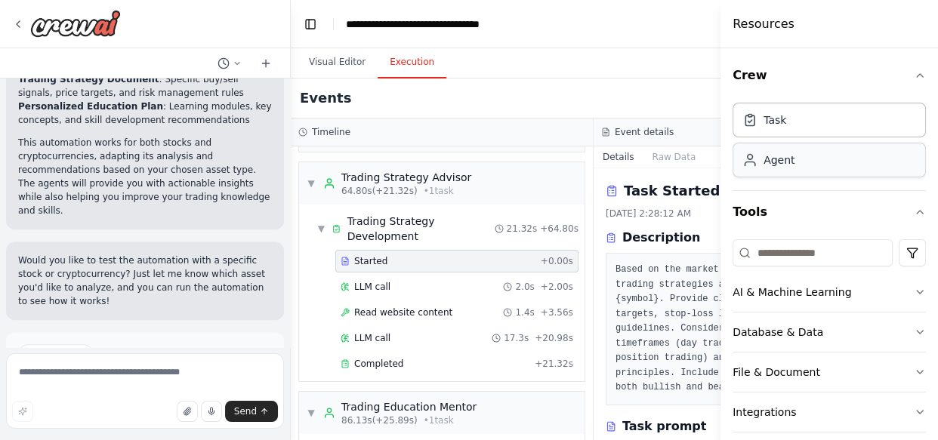
click at [798, 160] on div "Agent" at bounding box center [829, 160] width 193 height 35
click at [798, 159] on div "Agent" at bounding box center [829, 160] width 193 height 35
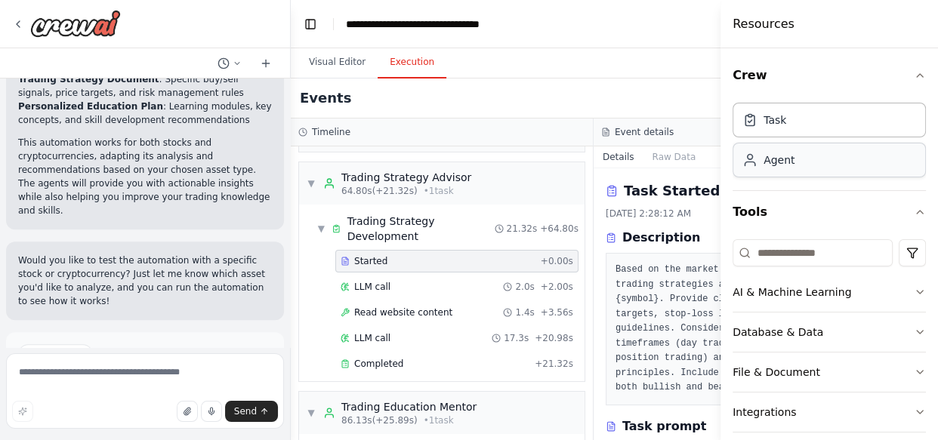
click at [798, 159] on div "Agent" at bounding box center [829, 160] width 193 height 35
click at [792, 127] on div "Task" at bounding box center [829, 119] width 193 height 35
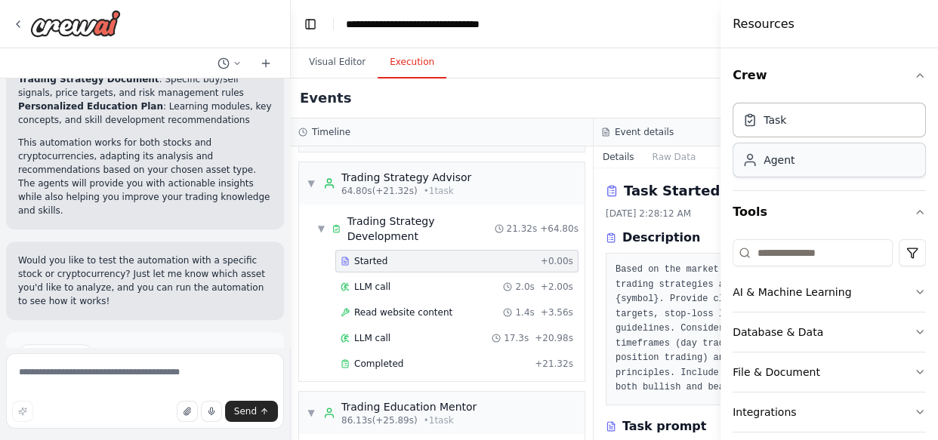
click at [779, 167] on div "Agent" at bounding box center [829, 160] width 193 height 35
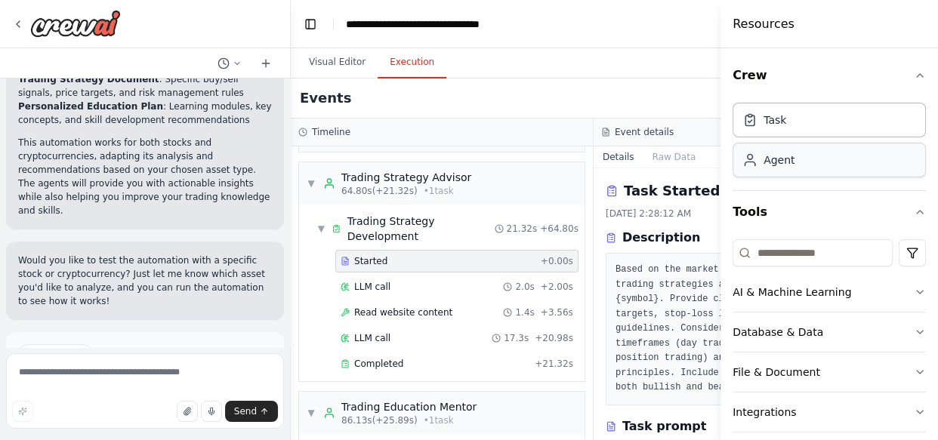
click at [779, 167] on div "Agent" at bounding box center [829, 160] width 193 height 35
click at [798, 255] on input at bounding box center [813, 252] width 160 height 27
click at [775, 158] on div "Agent" at bounding box center [779, 160] width 31 height 15
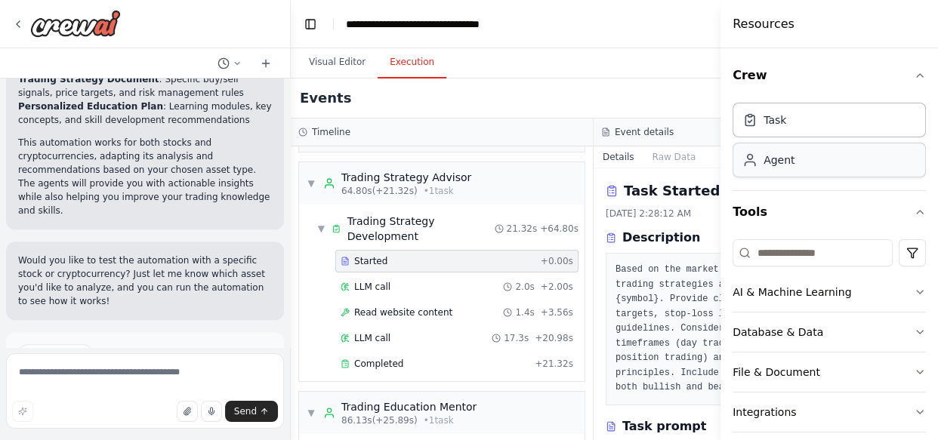
click at [775, 158] on div "Agent" at bounding box center [779, 160] width 31 height 15
click at [774, 158] on div "Agent" at bounding box center [779, 160] width 31 height 15
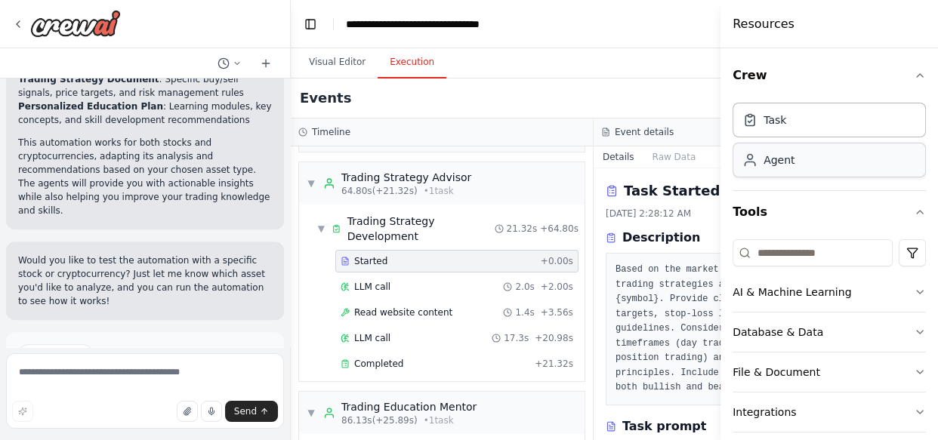
click at [774, 158] on div "Agent" at bounding box center [779, 160] width 31 height 15
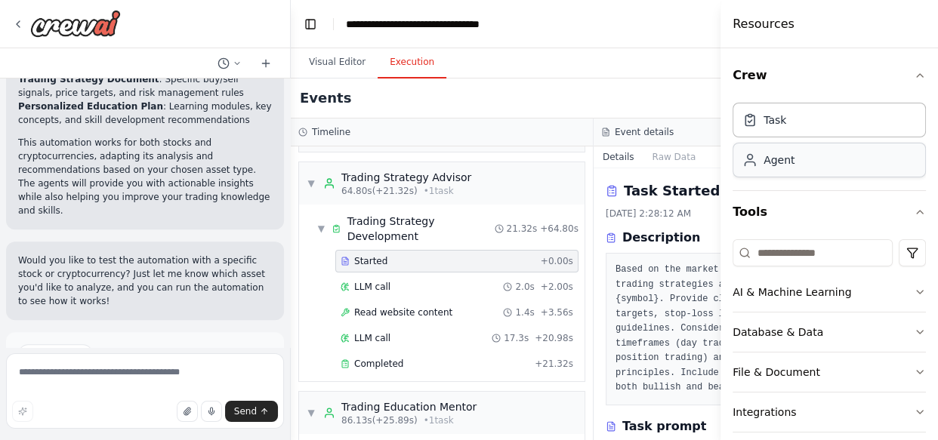
click at [774, 158] on div "Agent" at bounding box center [779, 160] width 31 height 15
click at [774, 156] on div "Agent" at bounding box center [779, 160] width 31 height 15
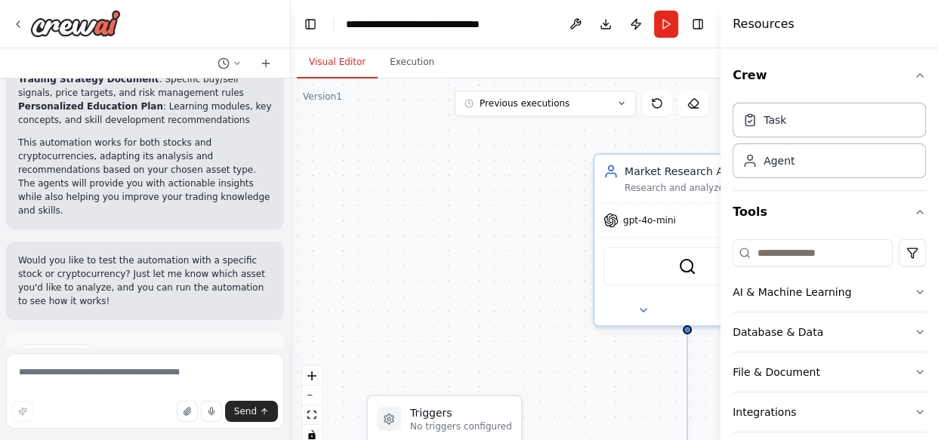
click at [346, 68] on button "Visual Editor" at bounding box center [337, 63] width 81 height 32
drag, startPoint x: 346, startPoint y: 68, endPoint x: 367, endPoint y: 309, distance: 241.9
click at [367, 309] on div "Visual Editor Execution Version 1 Previous executions Show Tools Hide Agents Tr…" at bounding box center [506, 244] width 430 height 392
click at [842, 388] on div "I want to build AI agent that helps me to imrove my trading skills and help me …" at bounding box center [469, 220] width 938 height 440
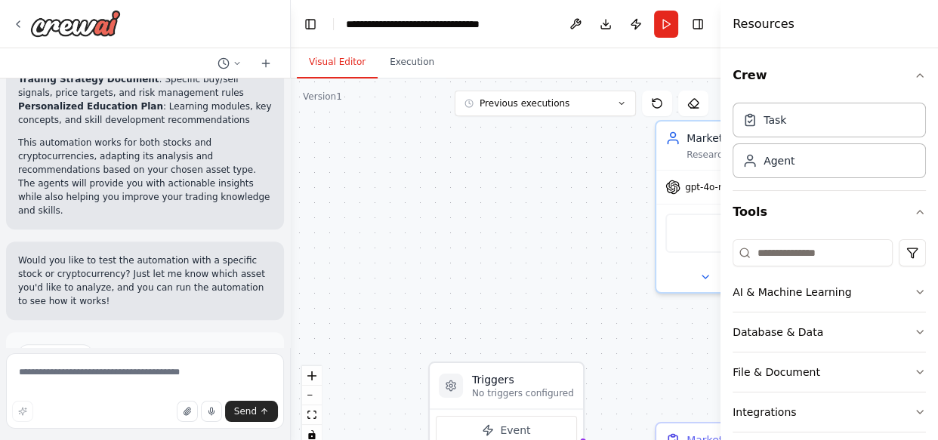
click at [548, 332] on div ".deletable-edge-delete-btn { width: 20px; height: 20px; border: 0px solid #ffff…" at bounding box center [506, 268] width 430 height 378
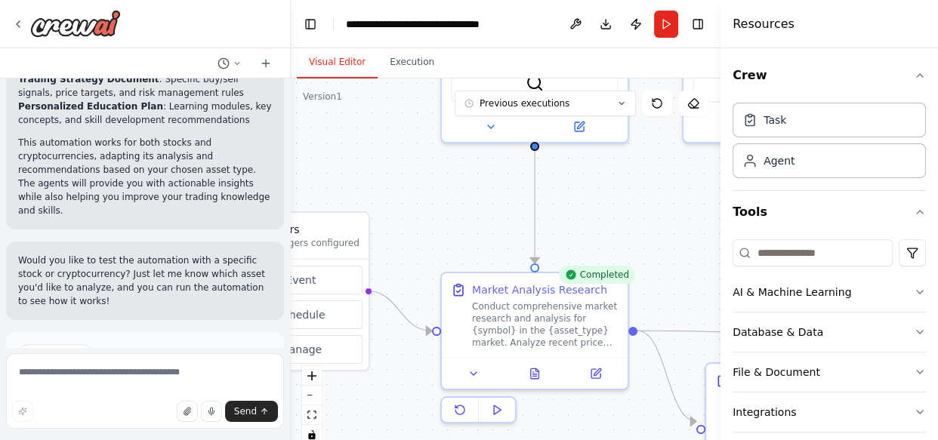
drag, startPoint x: 503, startPoint y: 265, endPoint x: 304, endPoint y: 178, distance: 216.9
click at [304, 178] on div ".deletable-edge-delete-btn { width: 20px; height: 20px; border: 0px solid #ffff…" at bounding box center [506, 268] width 430 height 378
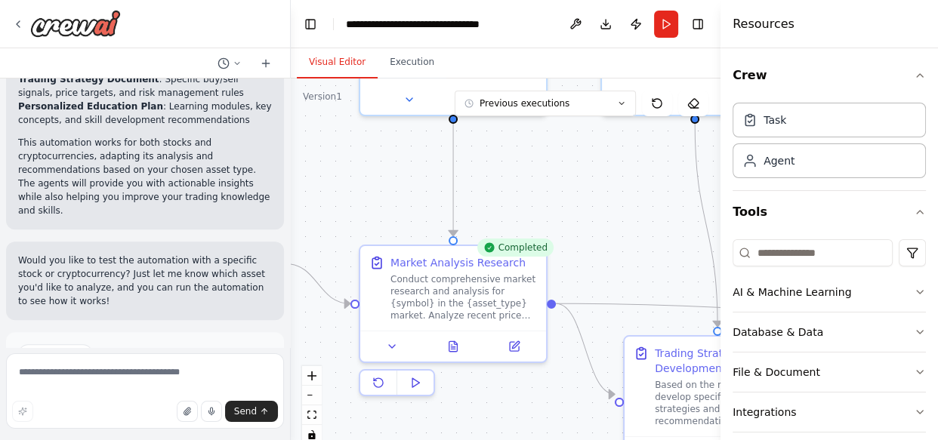
drag, startPoint x: 631, startPoint y: 202, endPoint x: 549, endPoint y: 175, distance: 86.0
click at [549, 175] on div ".deletable-edge-delete-btn { width: 20px; height: 20px; border: 0px solid #ffff…" at bounding box center [506, 268] width 430 height 378
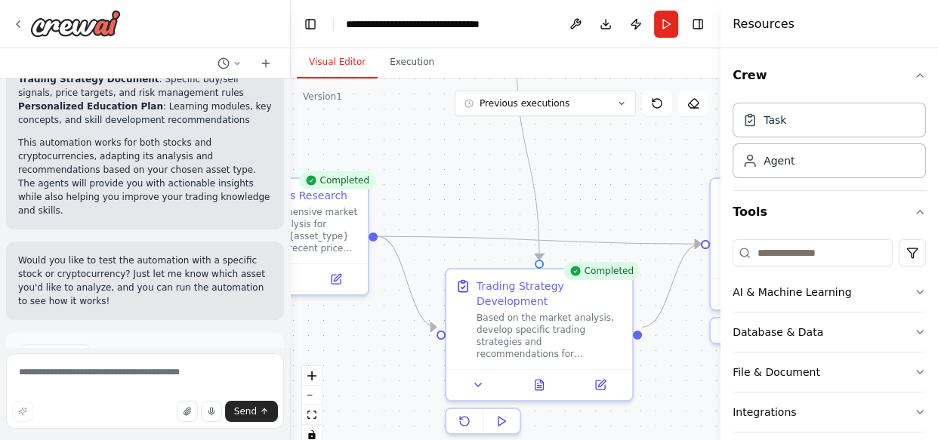
drag, startPoint x: 444, startPoint y: 129, endPoint x: 601, endPoint y: 234, distance: 189.0
click at [469, 147] on div ".deletable-edge-delete-btn { width: 20px; height: 20px; border: 0px solid #ffff…" at bounding box center [506, 268] width 430 height 378
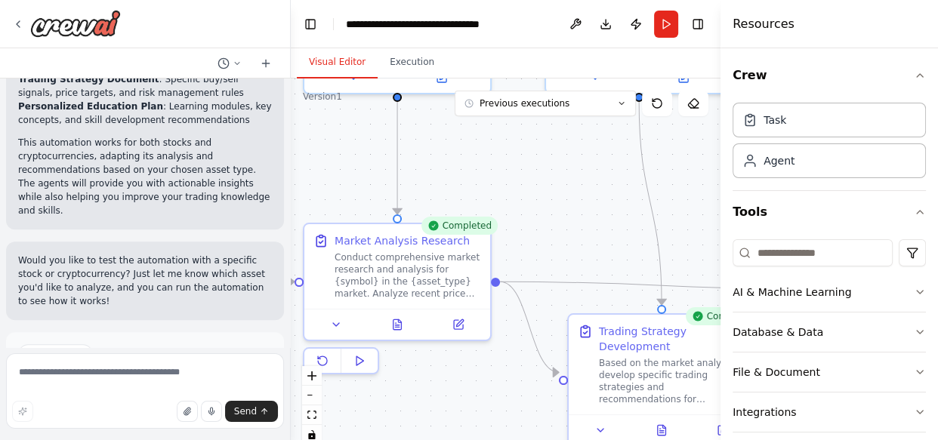
drag, startPoint x: 362, startPoint y: 179, endPoint x: 598, endPoint y: 242, distance: 244.6
click at [598, 236] on div ".deletable-edge-delete-btn { width: 20px; height: 20px; border: 0px solid #ffff…" at bounding box center [506, 268] width 430 height 378
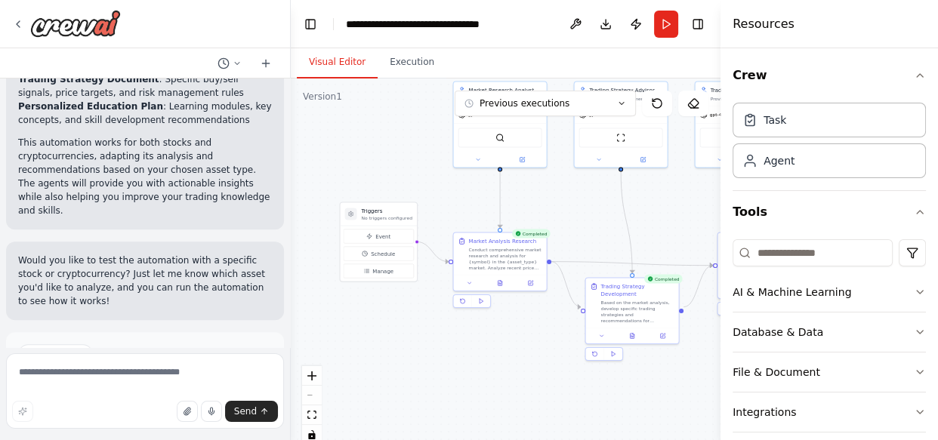
drag, startPoint x: 598, startPoint y: 242, endPoint x: 641, endPoint y: 245, distance: 42.4
click at [487, 277] on div ".deletable-edge-delete-btn { width: 20px; height: 20px; border: 0px solid #ffff…" at bounding box center [506, 268] width 430 height 378
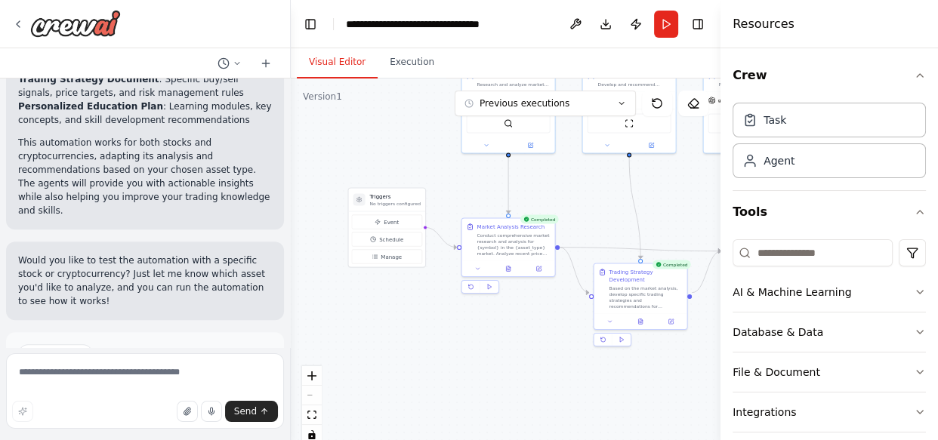
drag, startPoint x: 562, startPoint y: 265, endPoint x: 627, endPoint y: 239, distance: 69.9
click at [627, 239] on div ".deletable-edge-delete-btn { width: 20px; height: 20px; border: 0px solid #ffff…" at bounding box center [506, 268] width 430 height 378
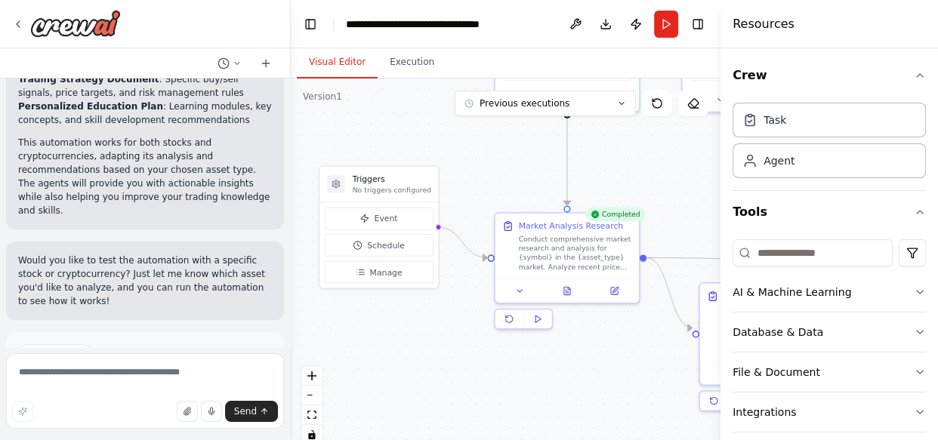
click at [511, 162] on div ".deletable-edge-delete-btn { width: 20px; height: 20px; border: 0px solid #ffff…" at bounding box center [506, 268] width 430 height 378
click at [405, 222] on button "Event" at bounding box center [379, 219] width 110 height 22
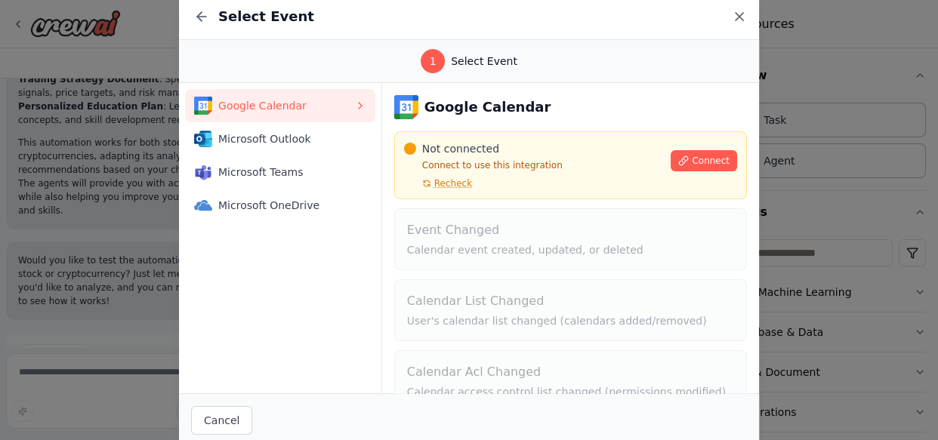
click at [742, 10] on icon at bounding box center [739, 16] width 15 height 15
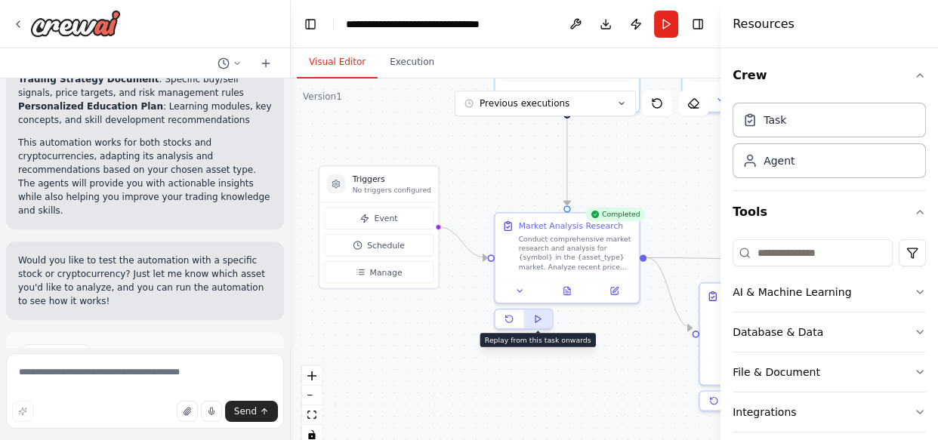
click at [542, 323] on icon at bounding box center [537, 318] width 9 height 9
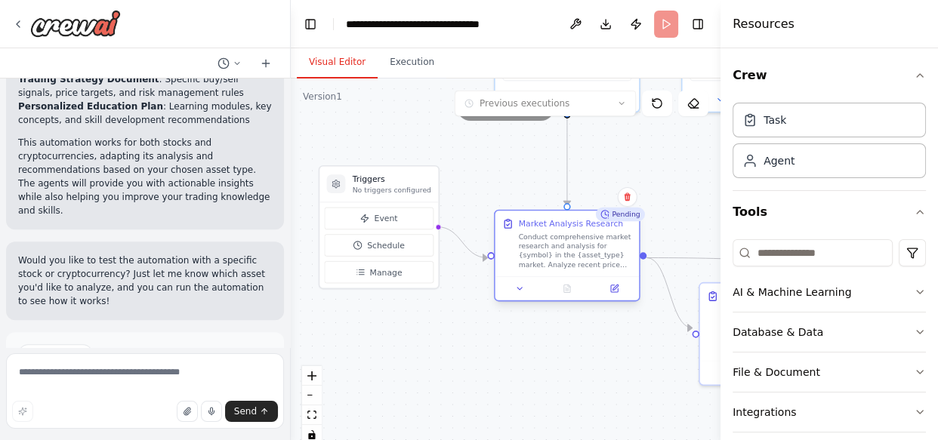
click at [627, 295] on div at bounding box center [568, 289] width 144 height 24
click at [617, 294] on button at bounding box center [615, 289] width 40 height 14
click at [616, 287] on icon at bounding box center [615, 287] width 5 height 5
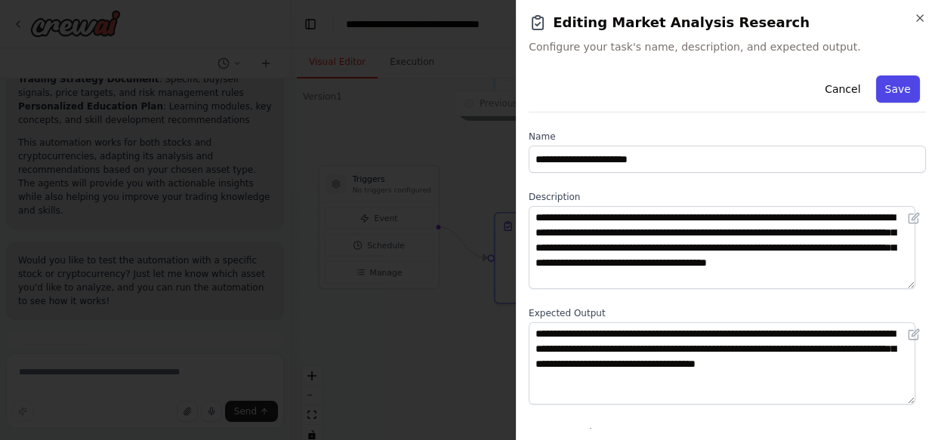
click at [884, 88] on button "Save" at bounding box center [898, 89] width 44 height 27
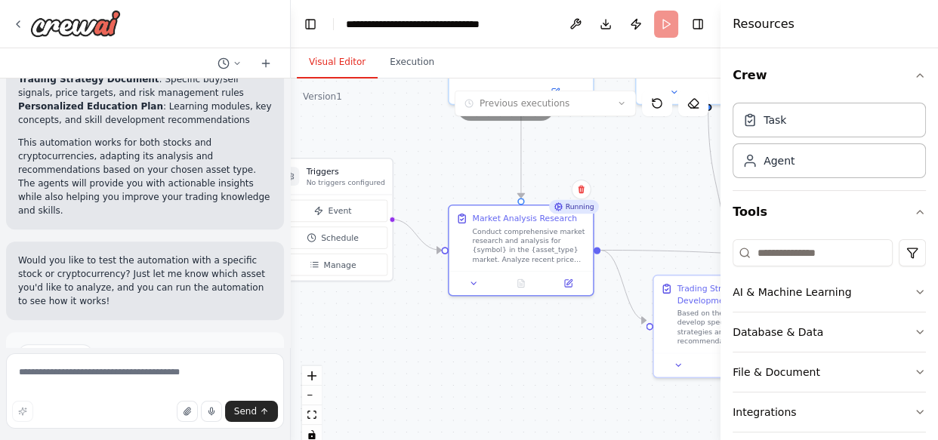
click at [555, 352] on div ".deletable-edge-delete-btn { width: 20px; height: 20px; border: 0px solid #ffff…" at bounding box center [506, 268] width 430 height 378
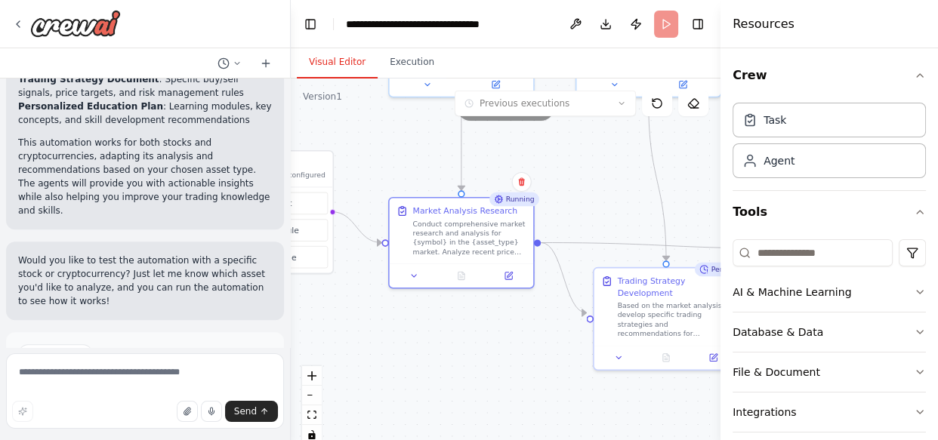
drag, startPoint x: 555, startPoint y: 352, endPoint x: 494, endPoint y: 344, distance: 61.8
click at [494, 344] on div ".deletable-edge-delete-btn { width: 20px; height: 20px; border: 0px solid #ffff…" at bounding box center [506, 268] width 430 height 378
